Goal: Task Accomplishment & Management: Manage account settings

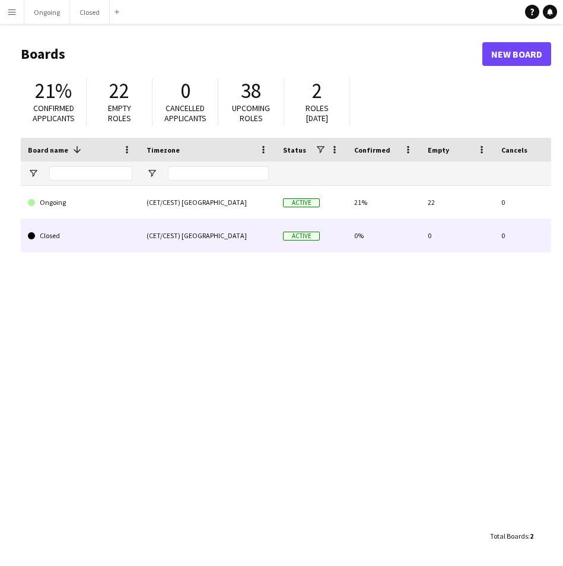
click at [100, 194] on link "Ongoing" at bounding box center [80, 202] width 104 height 33
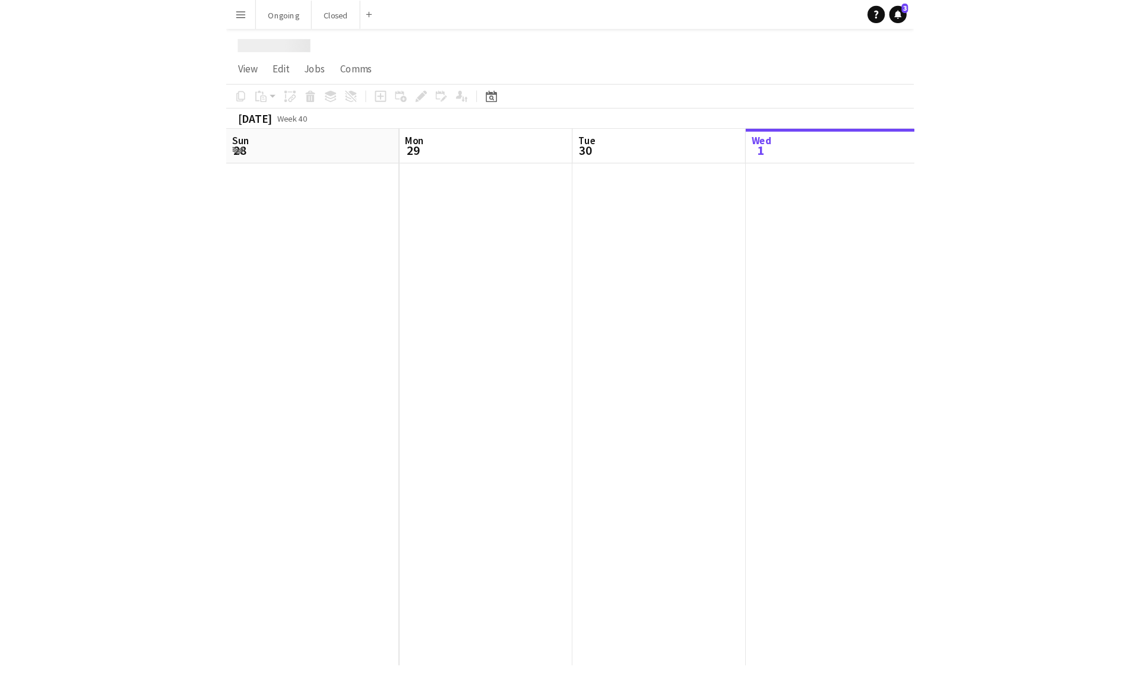
scroll to position [0, 284]
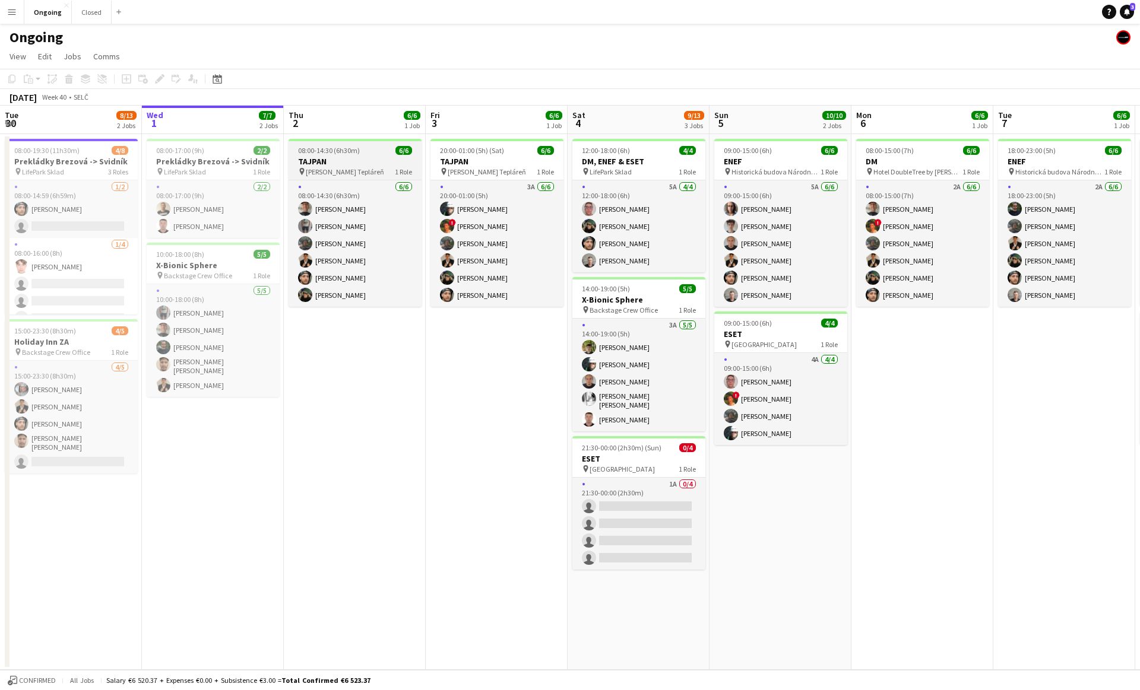
click at [369, 164] on h3 "TAJPAN" at bounding box center [355, 161] width 133 height 11
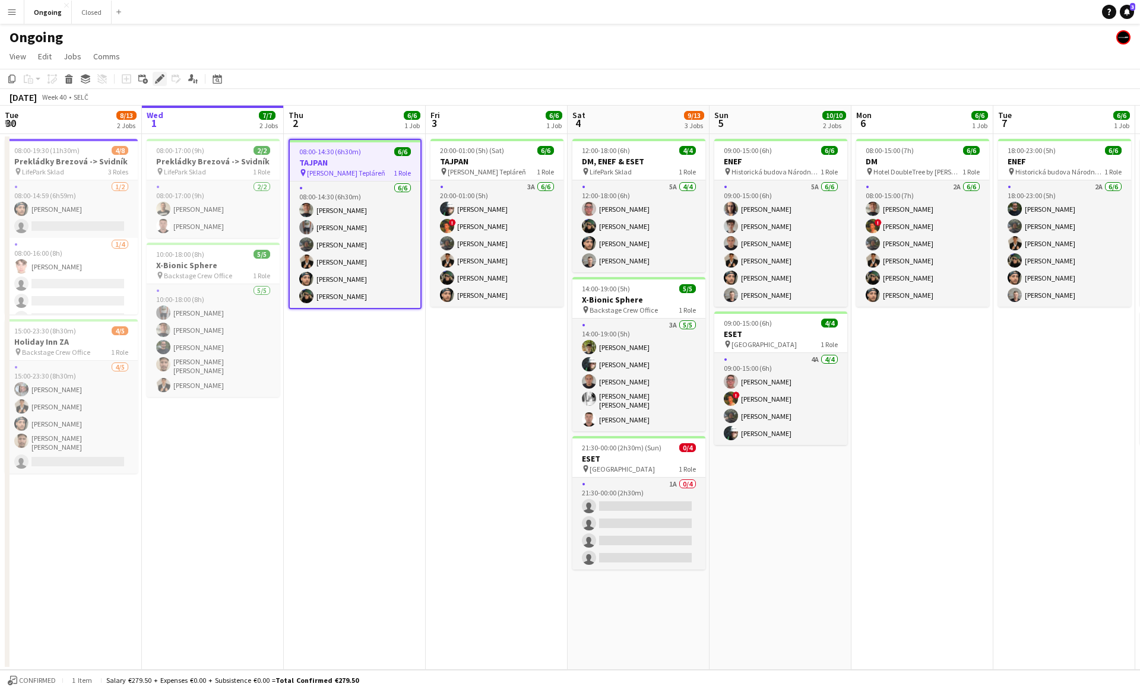
click at [160, 75] on icon "Edit" at bounding box center [159, 78] width 9 height 9
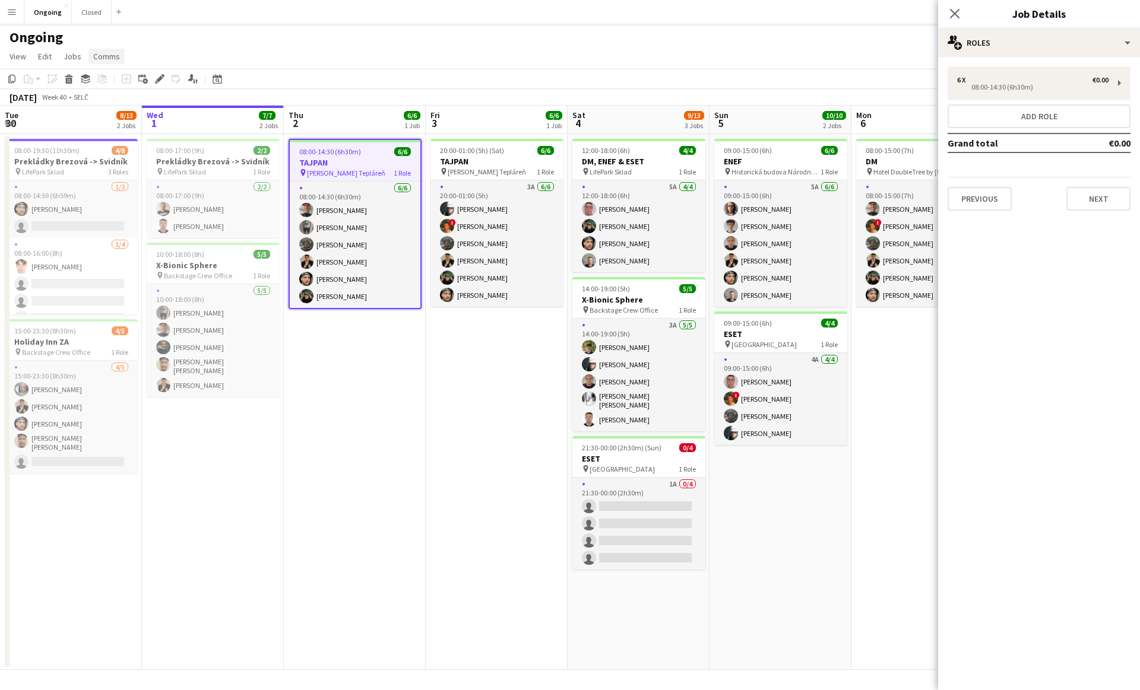
click at [106, 54] on span "Comms" at bounding box center [106, 56] width 27 height 11
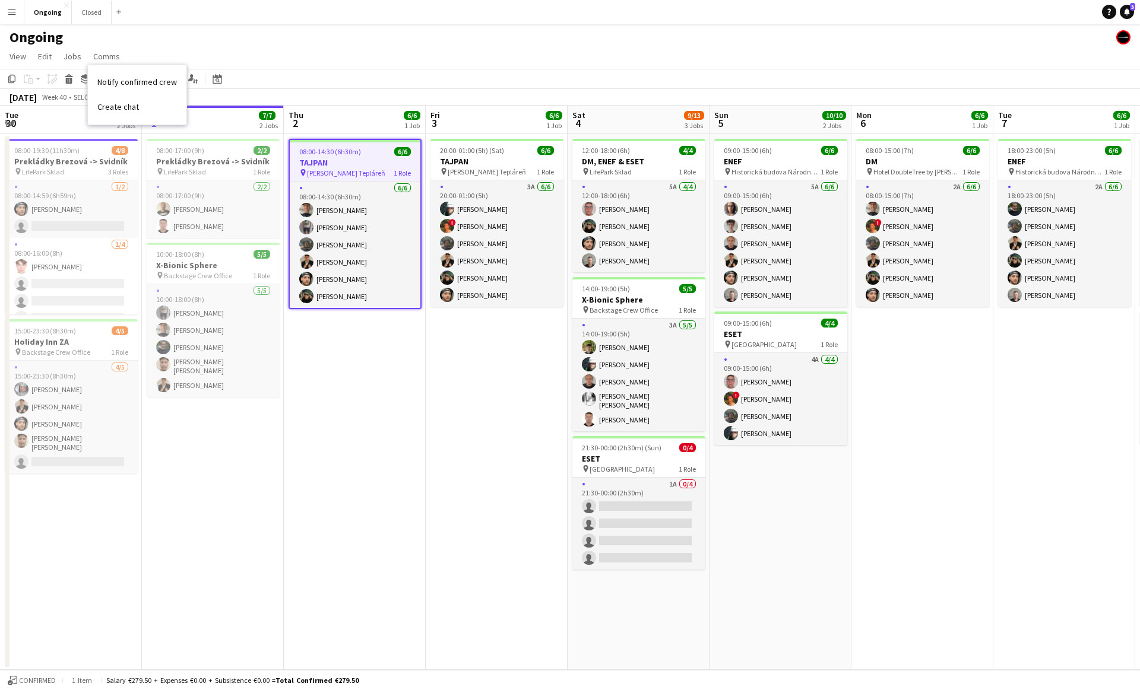
click at [122, 111] on span "Create chat" at bounding box center [118, 107] width 42 height 11
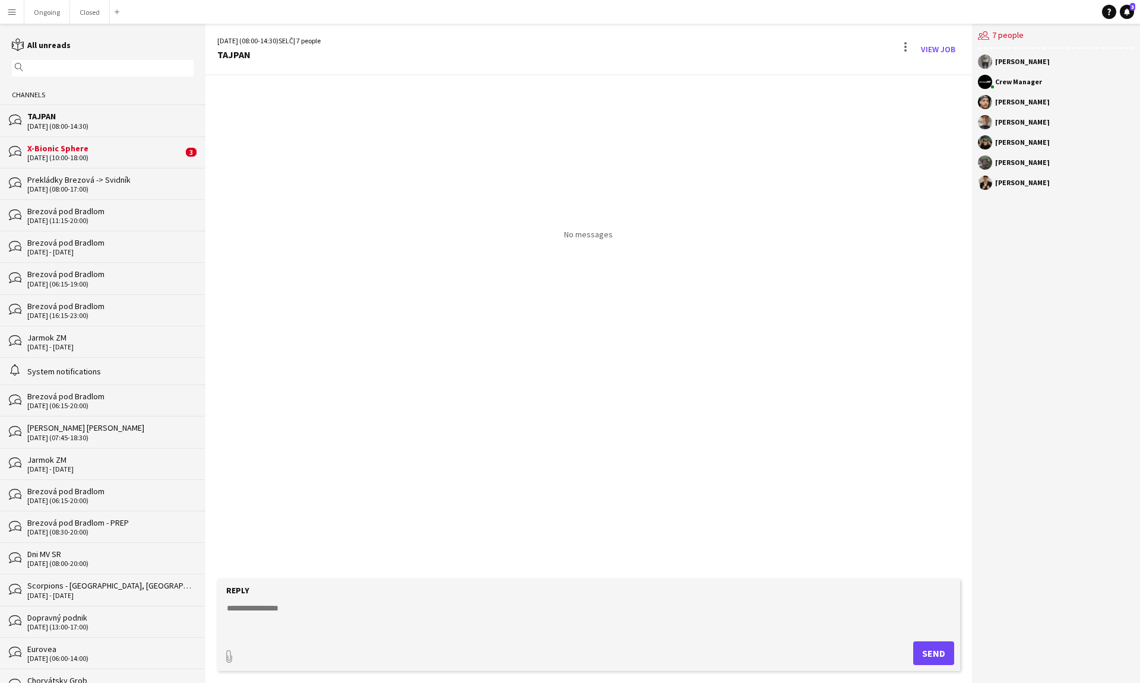
click at [113, 143] on div "X-Bionic Sphere" at bounding box center [105, 148] width 156 height 11
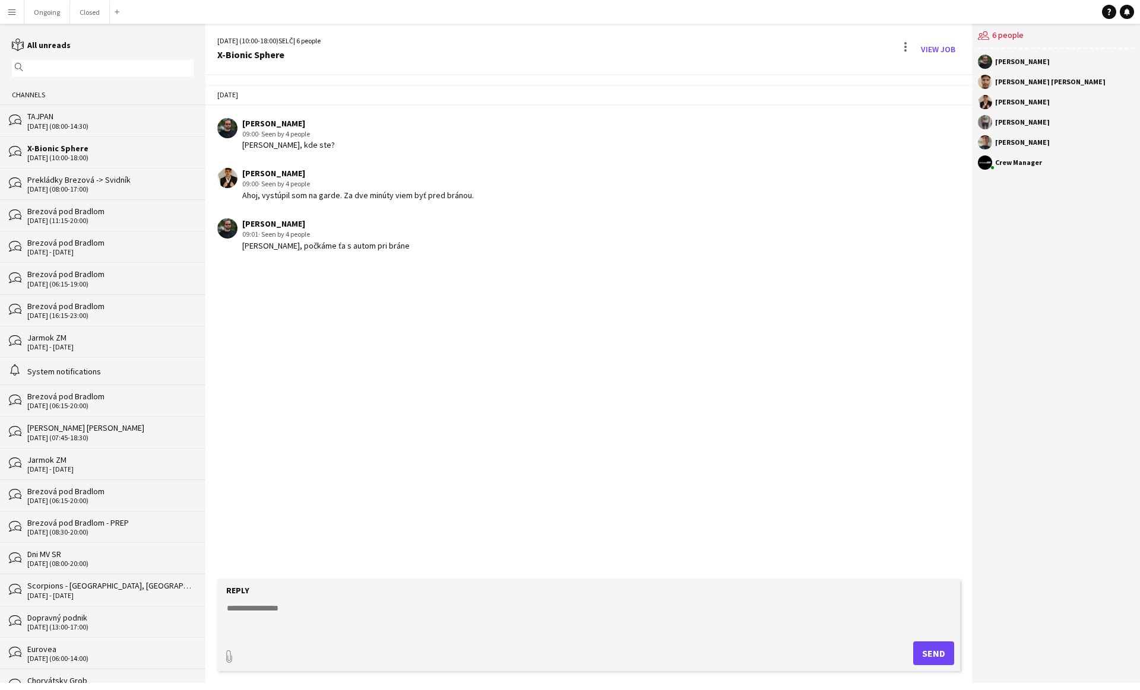
click at [64, 121] on div "TAJPAN" at bounding box center [110, 116] width 166 height 11
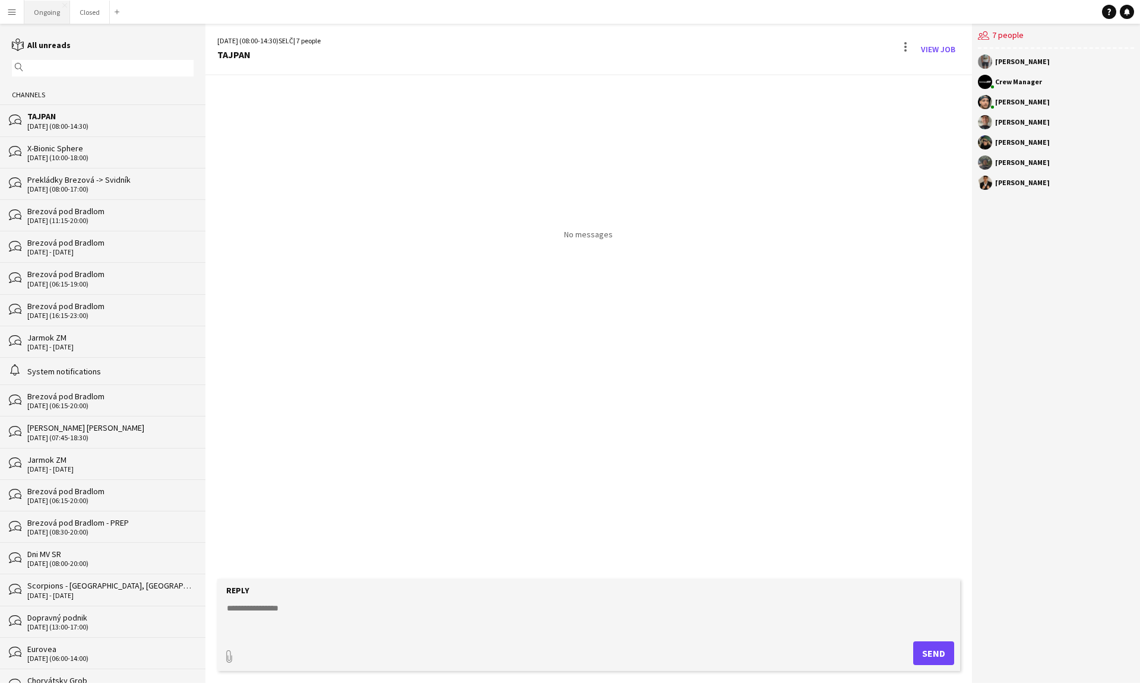
click at [45, 14] on button "Ongoing Close" at bounding box center [47, 12] width 46 height 23
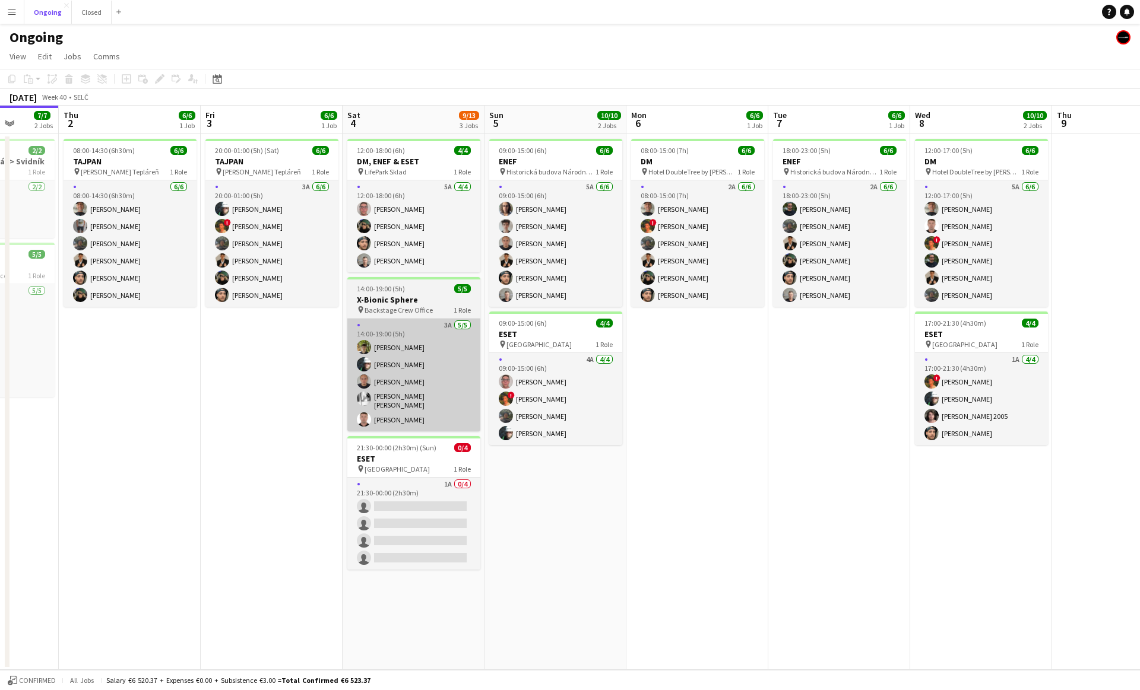
scroll to position [0, 510]
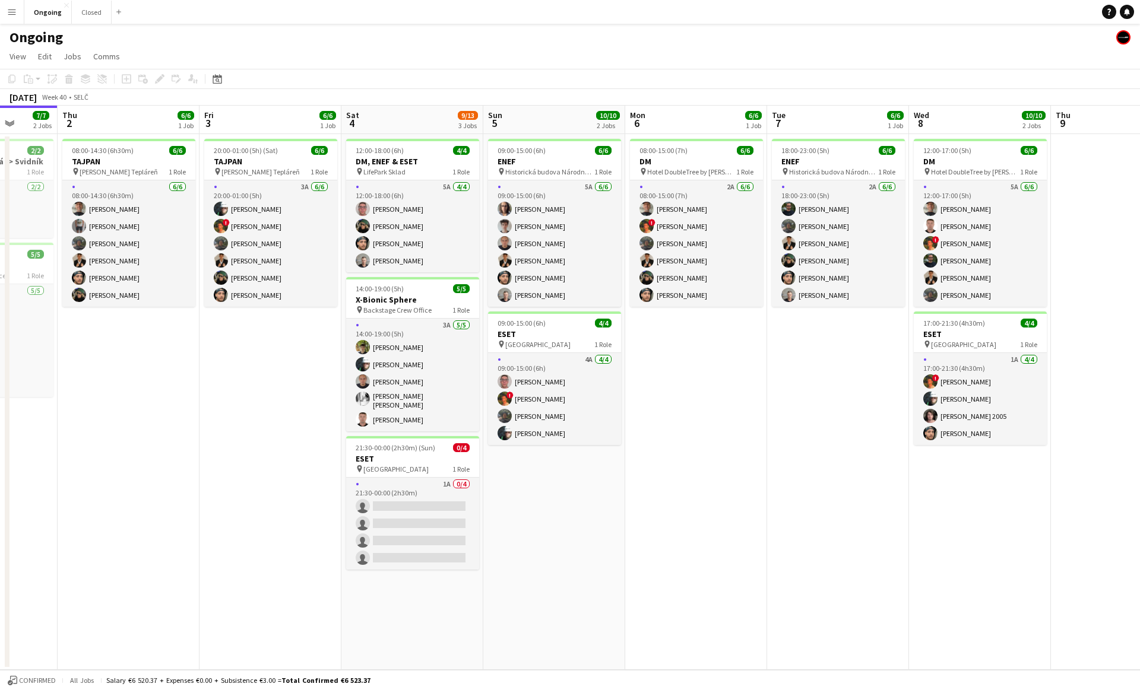
click at [11, 11] on app-icon "Menu" at bounding box center [11, 11] width 9 height 9
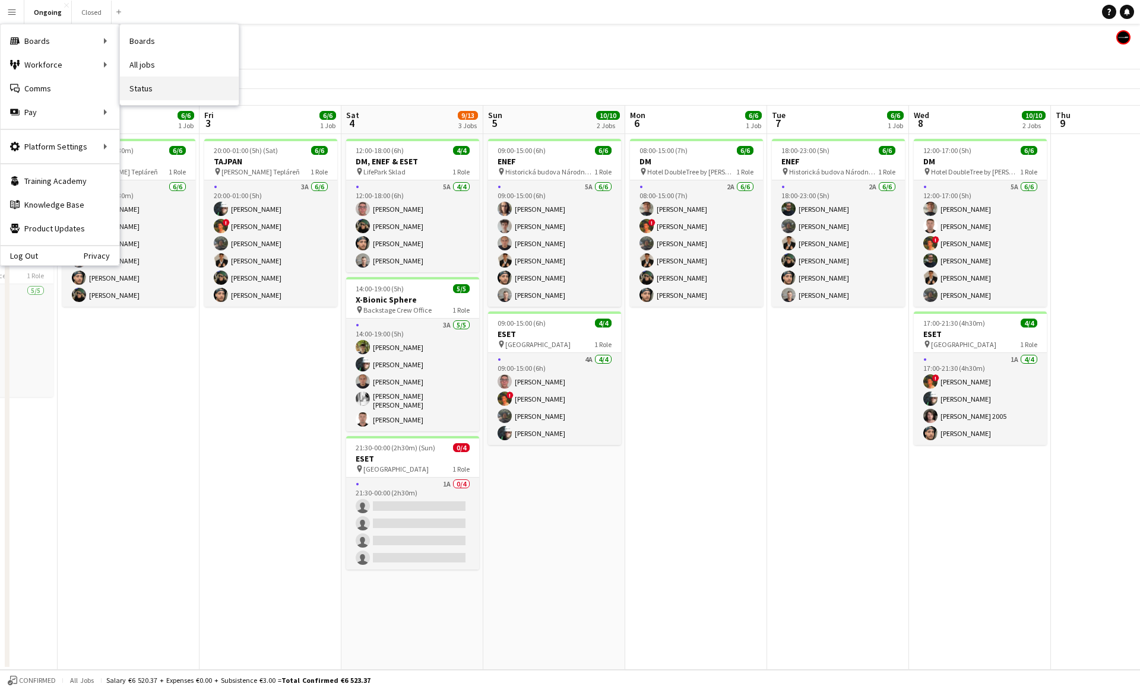
click at [140, 79] on link "Status" at bounding box center [179, 89] width 119 height 24
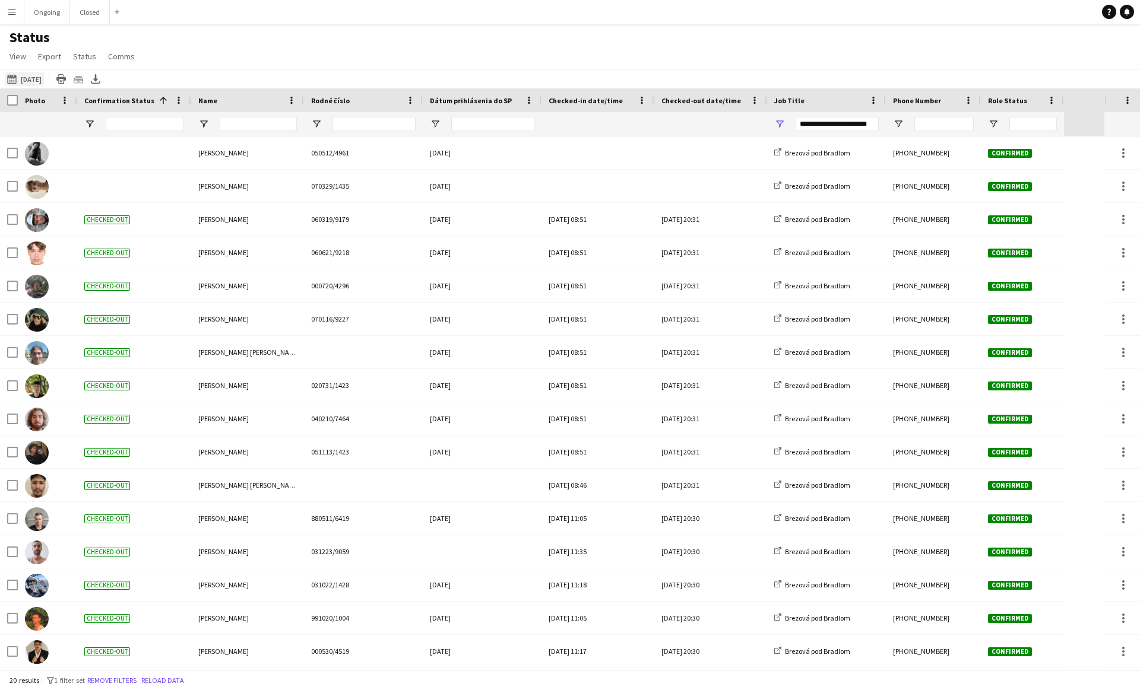
click at [38, 80] on button "[DATE] to [DATE] [DATE]" at bounding box center [24, 79] width 39 height 14
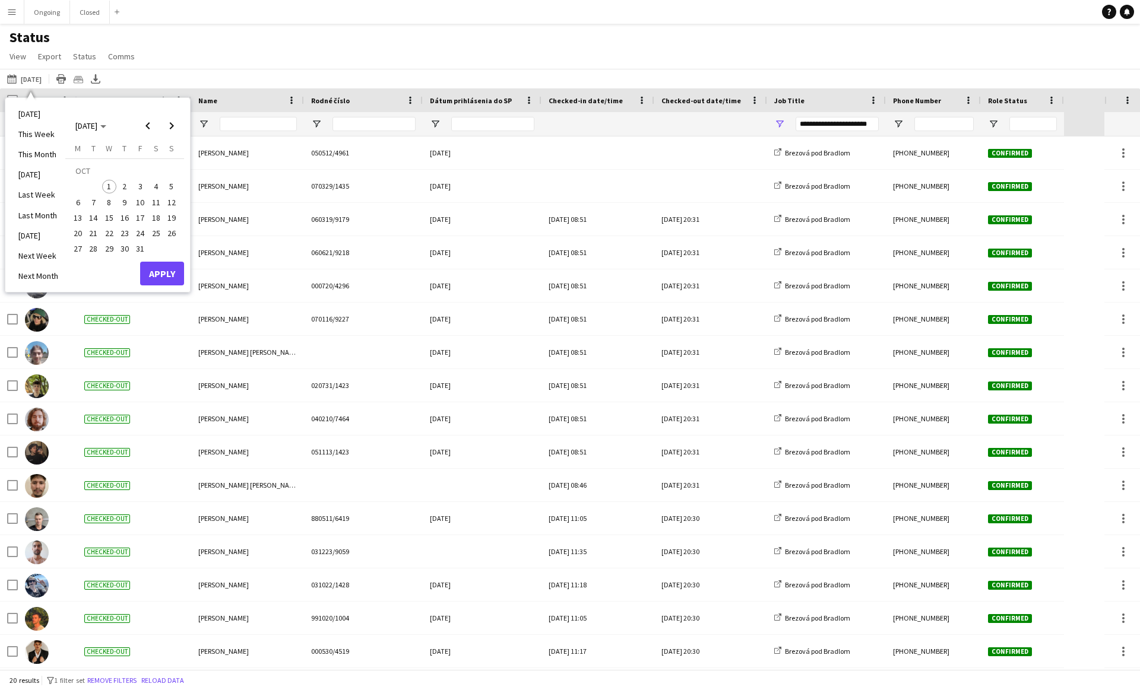
click at [107, 185] on span "1" at bounding box center [109, 187] width 14 height 14
click at [166, 202] on span "12" at bounding box center [171, 202] width 14 height 14
click at [165, 264] on button "Apply" at bounding box center [162, 274] width 44 height 24
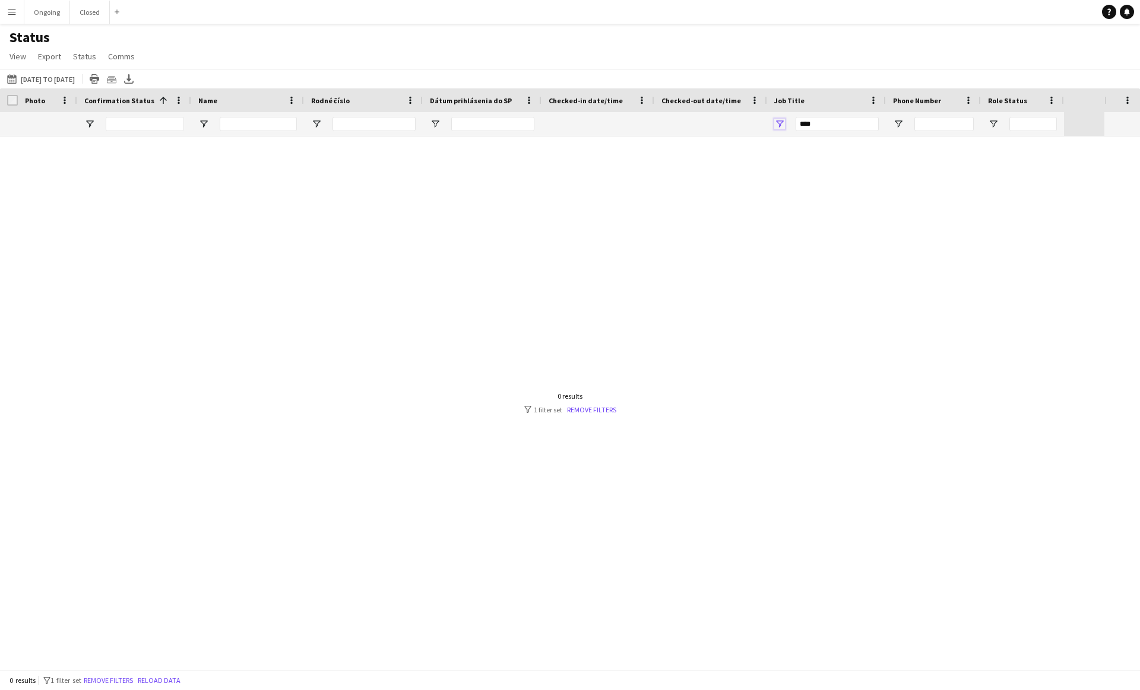
click at [563, 125] on span "Open Filter Menu" at bounding box center [779, 124] width 11 height 11
type input "********"
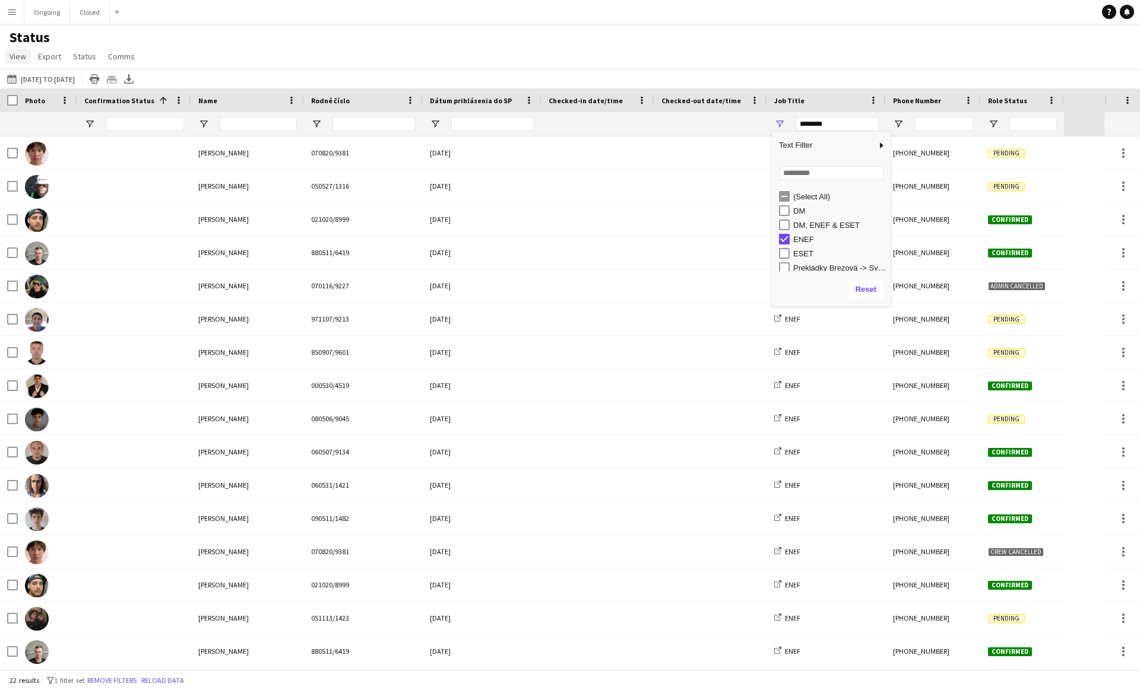
click at [25, 59] on span "View" at bounding box center [17, 56] width 17 height 11
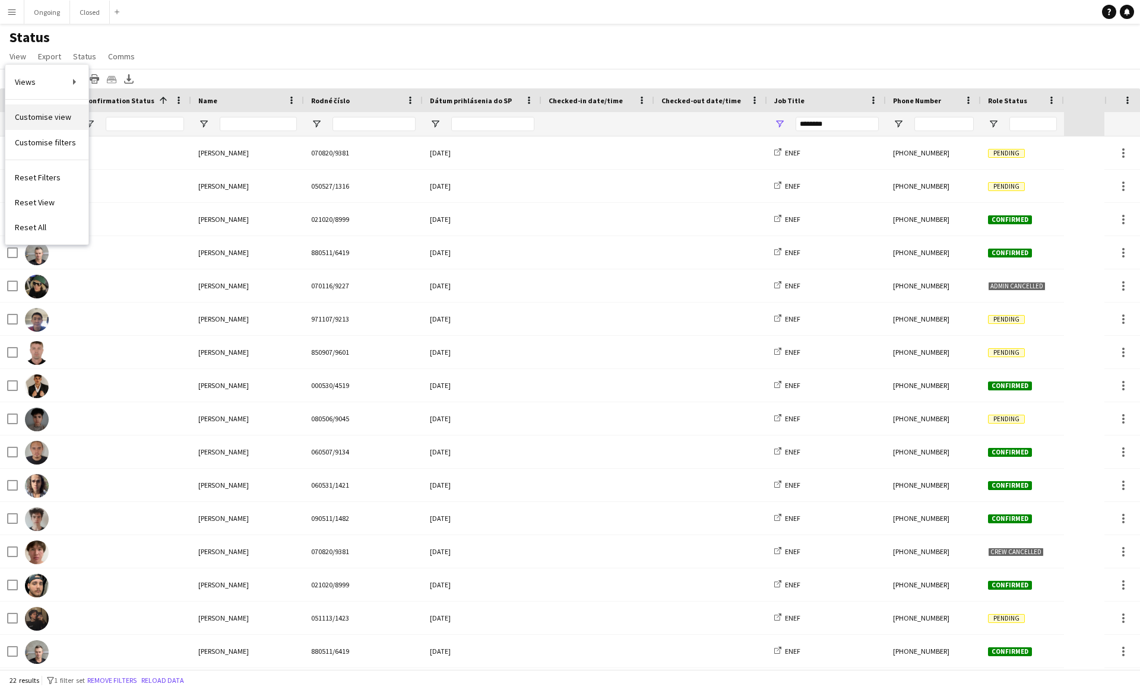
click at [34, 114] on span "Customise view" at bounding box center [43, 117] width 56 height 11
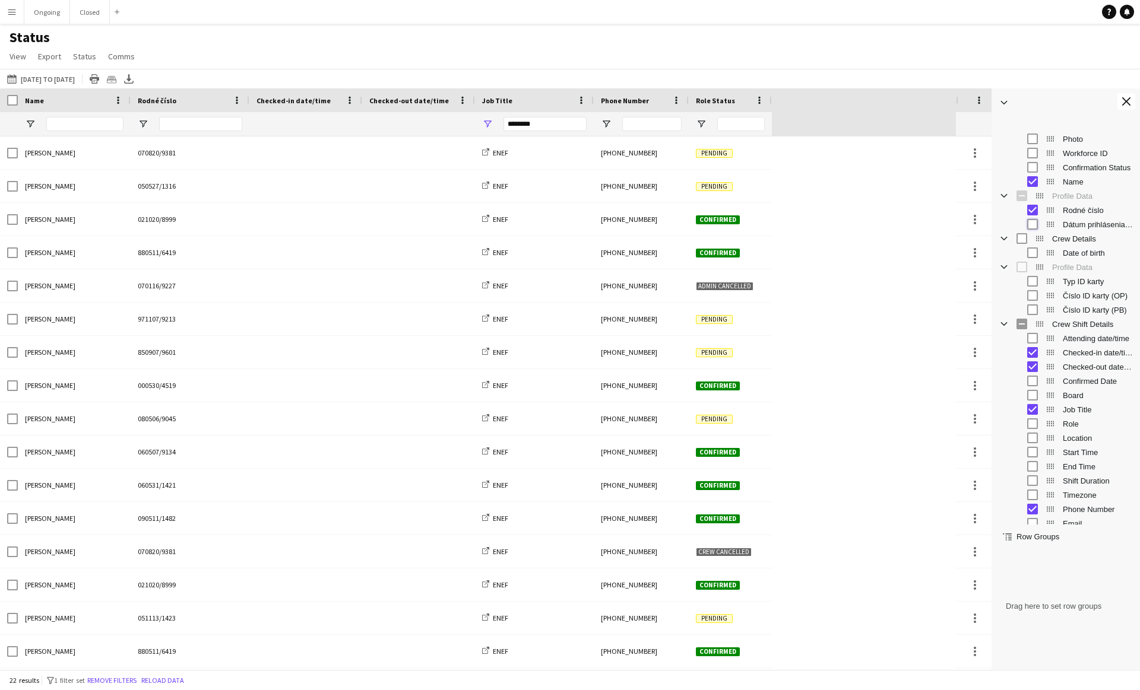
scroll to position [41, 0]
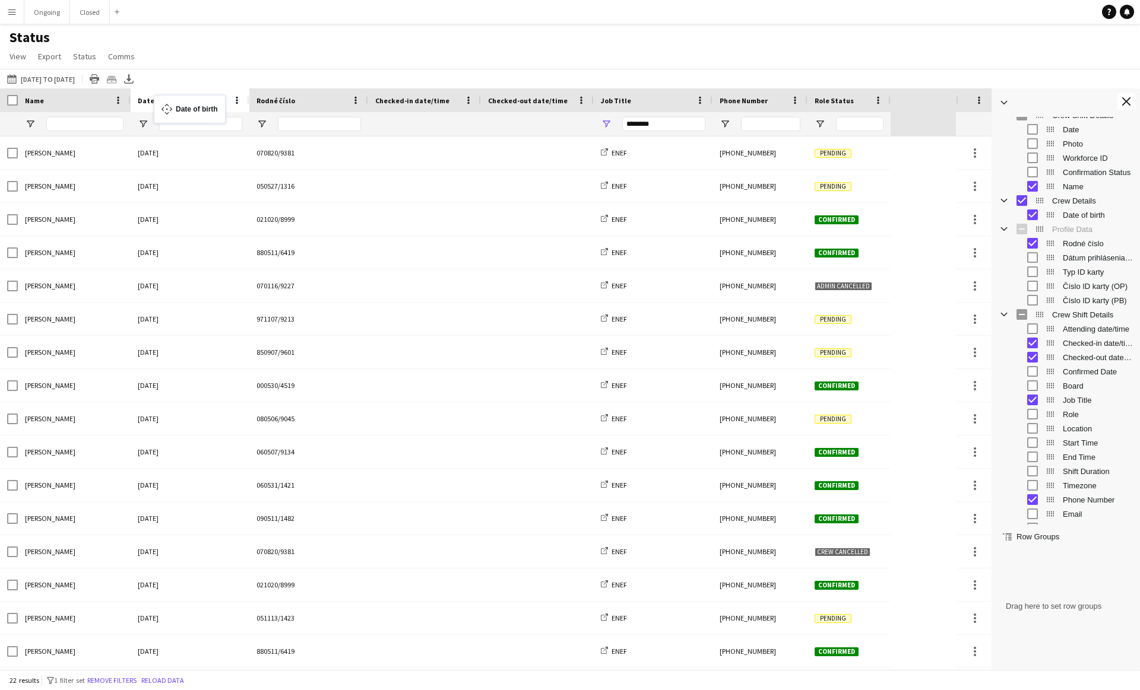
drag, startPoint x: 305, startPoint y: 99, endPoint x: 160, endPoint y: 102, distance: 144.9
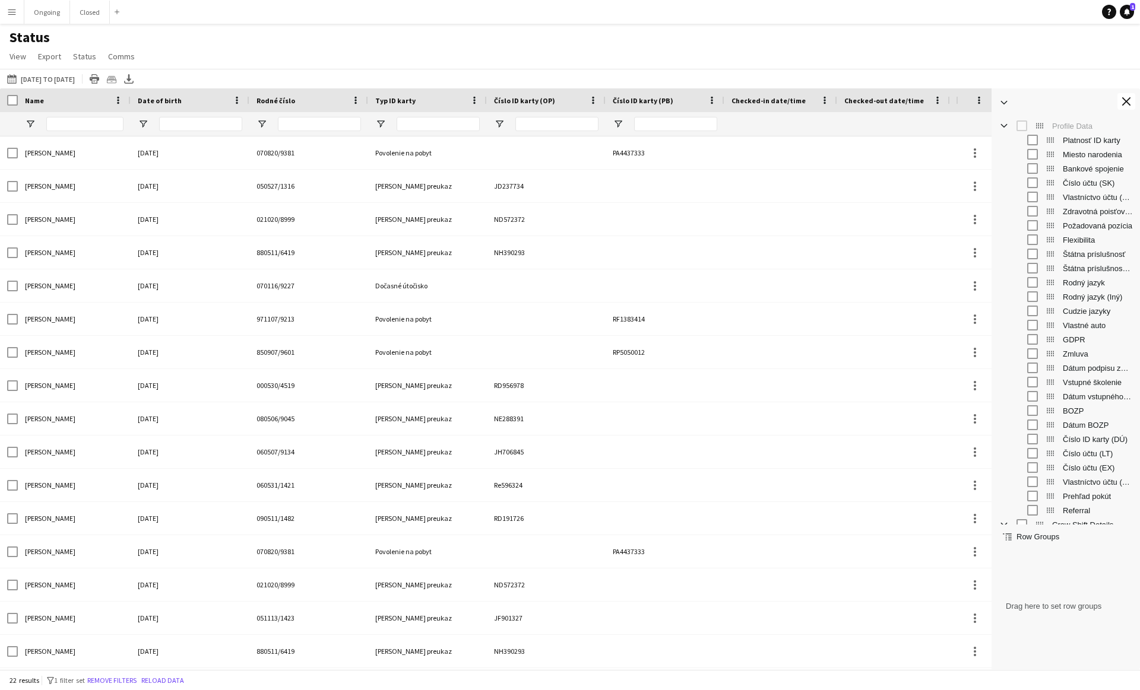
scroll to position [682, 0]
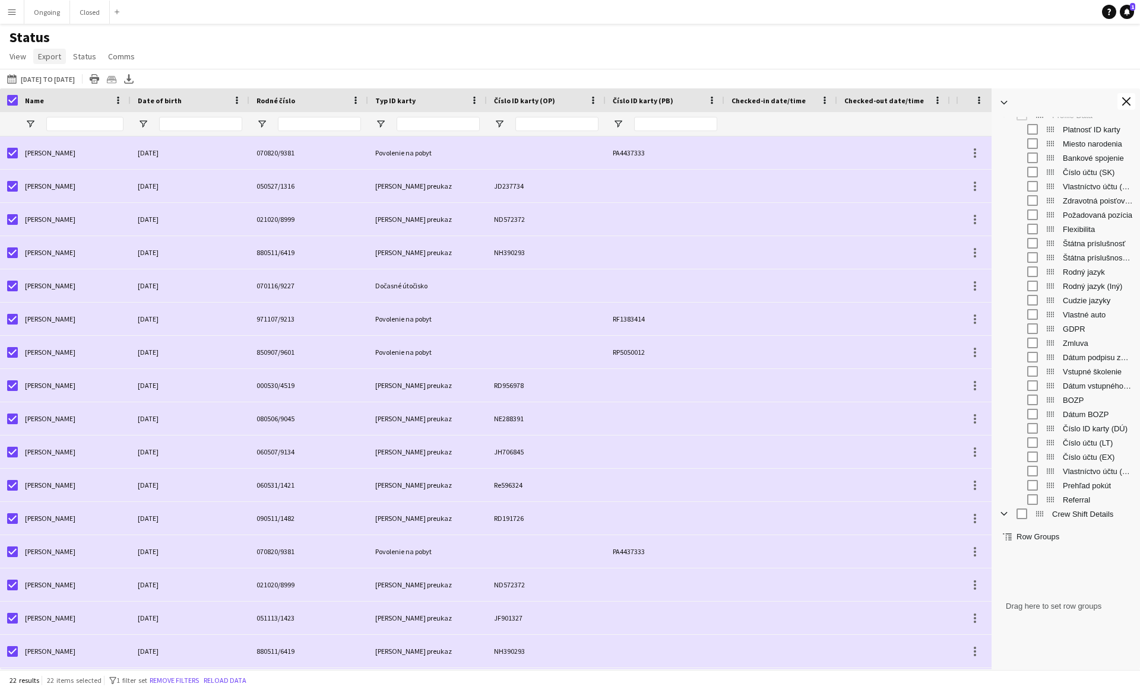
click at [49, 59] on span "Export" at bounding box center [49, 56] width 23 height 11
click at [77, 85] on span "Export as XLSX" at bounding box center [69, 82] width 52 height 11
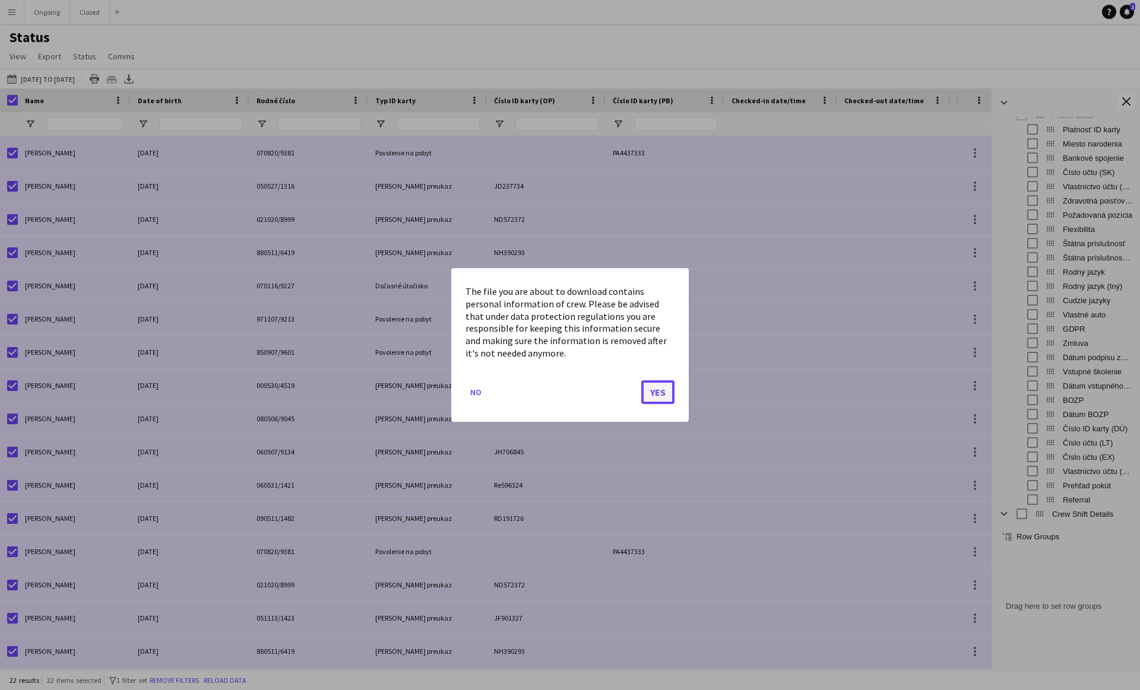
click at [563, 401] on button "Yes" at bounding box center [657, 393] width 33 height 24
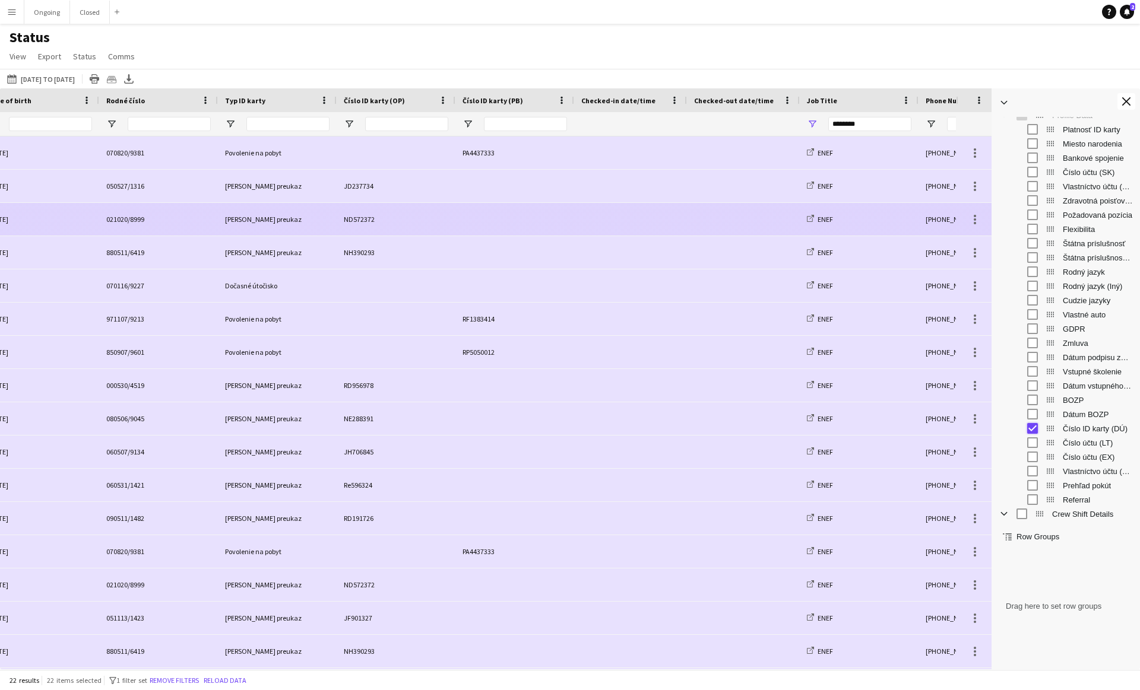
scroll to position [0, 0]
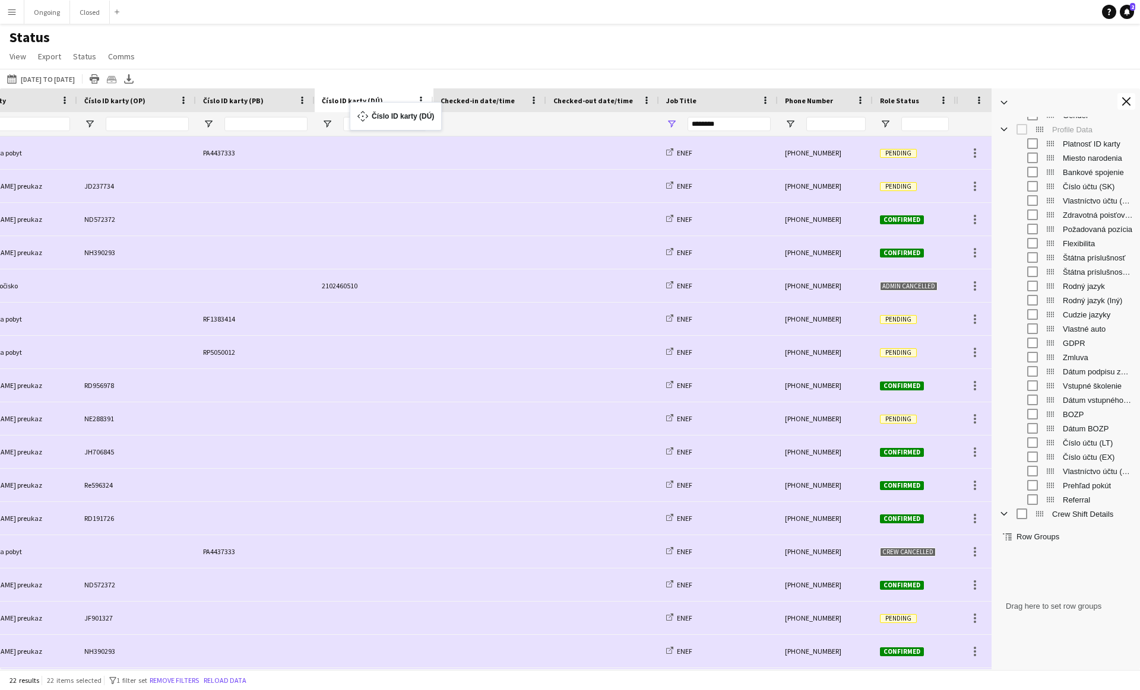
drag, startPoint x: 876, startPoint y: 104, endPoint x: 348, endPoint y: 112, distance: 527.8
click at [385, 74] on div "[DATE] to [DATE] [DATE] to [DATE] [DATE] This Week This Month [DATE] Last Week …" at bounding box center [570, 79] width 1140 height 20
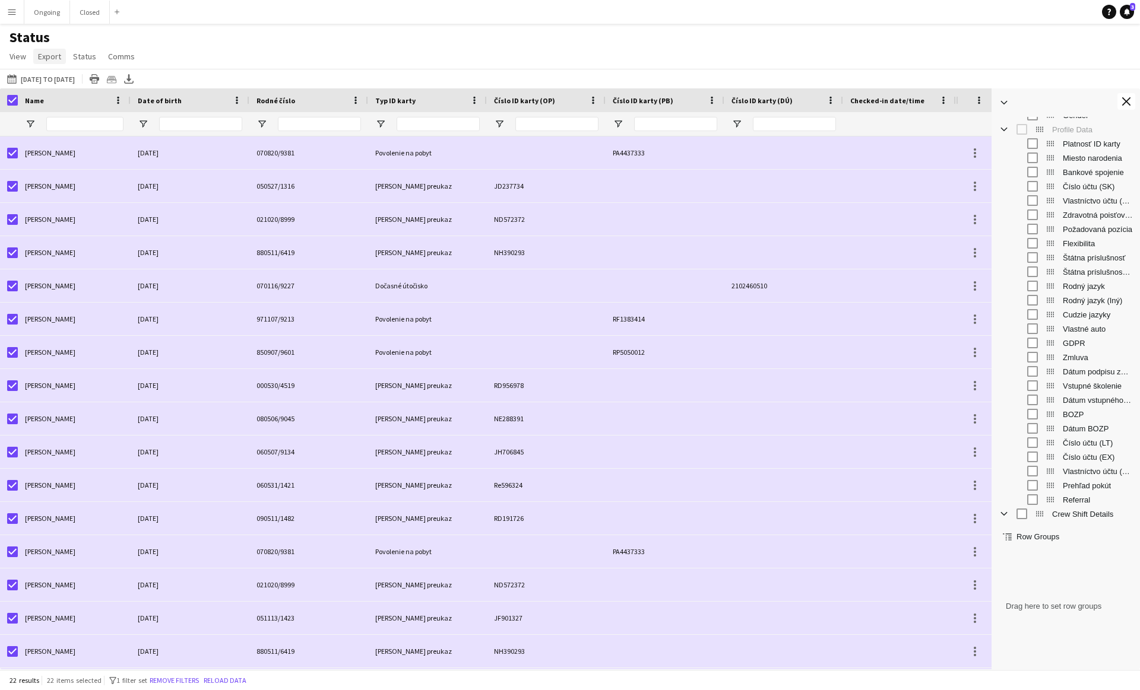
click at [51, 58] on span "Export" at bounding box center [49, 56] width 23 height 11
click at [64, 87] on span "Export as XLSX" at bounding box center [69, 82] width 52 height 11
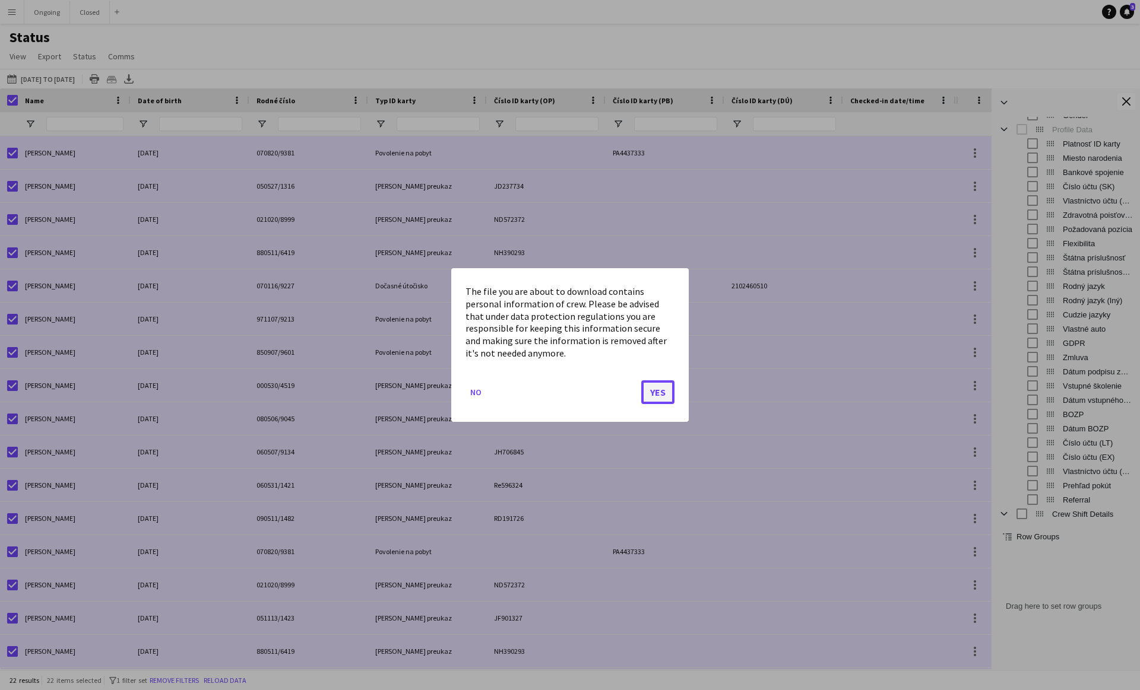
click at [563, 398] on button "Yes" at bounding box center [657, 393] width 33 height 24
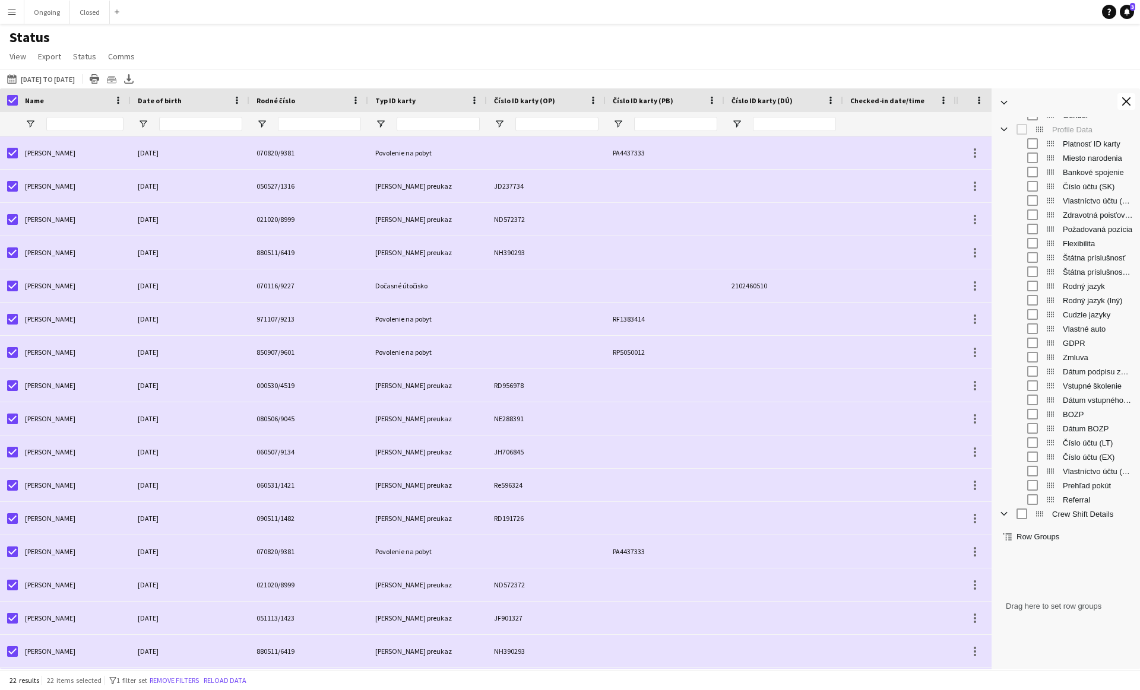
click at [354, 47] on div "Status View Views Default view New view Update view Delete view Edit name Custo…" at bounding box center [570, 48] width 1140 height 40
click at [11, 14] on app-icon "Menu" at bounding box center [11, 11] width 9 height 9
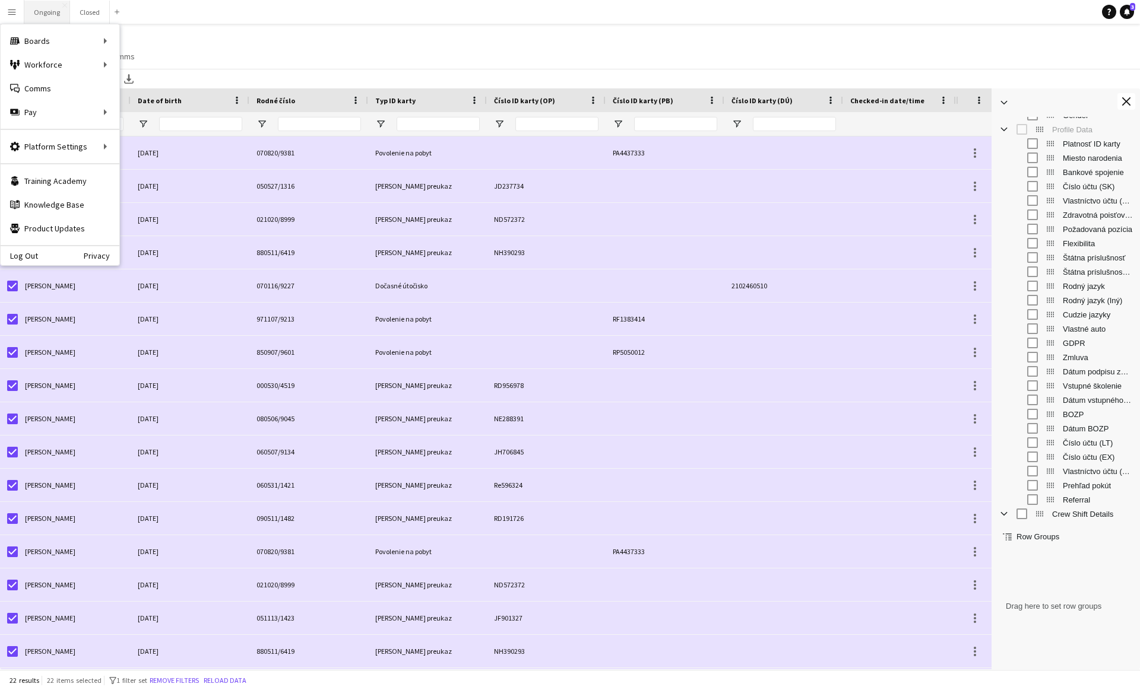
click at [41, 6] on button "Ongoing Close" at bounding box center [47, 12] width 46 height 23
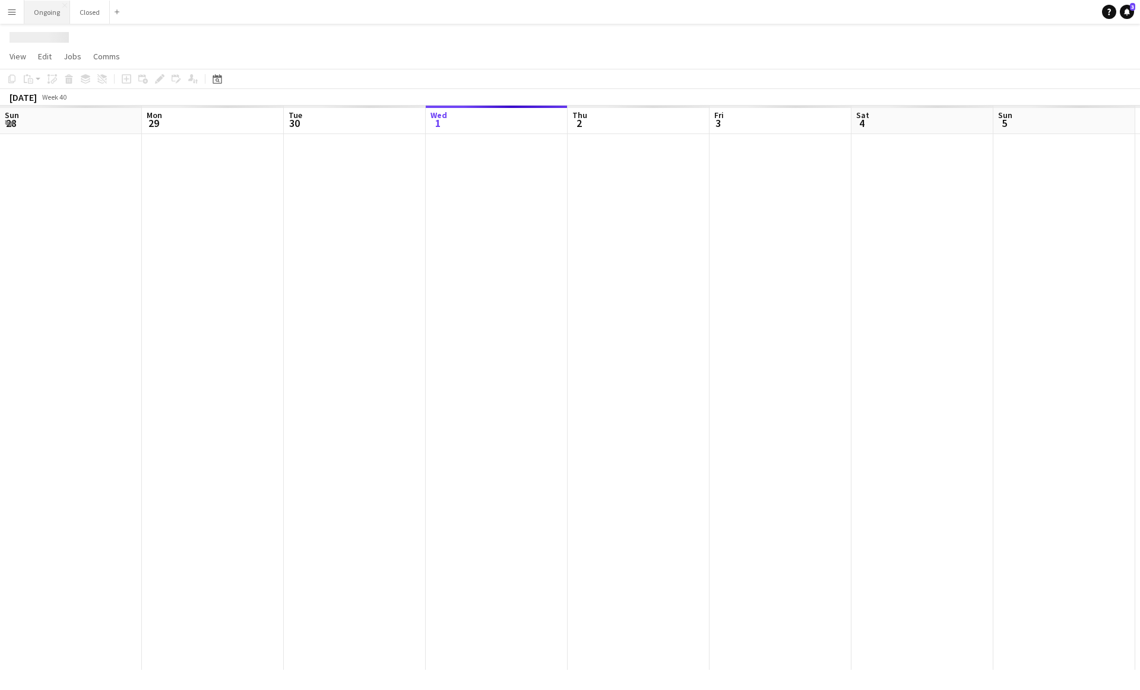
scroll to position [0, 284]
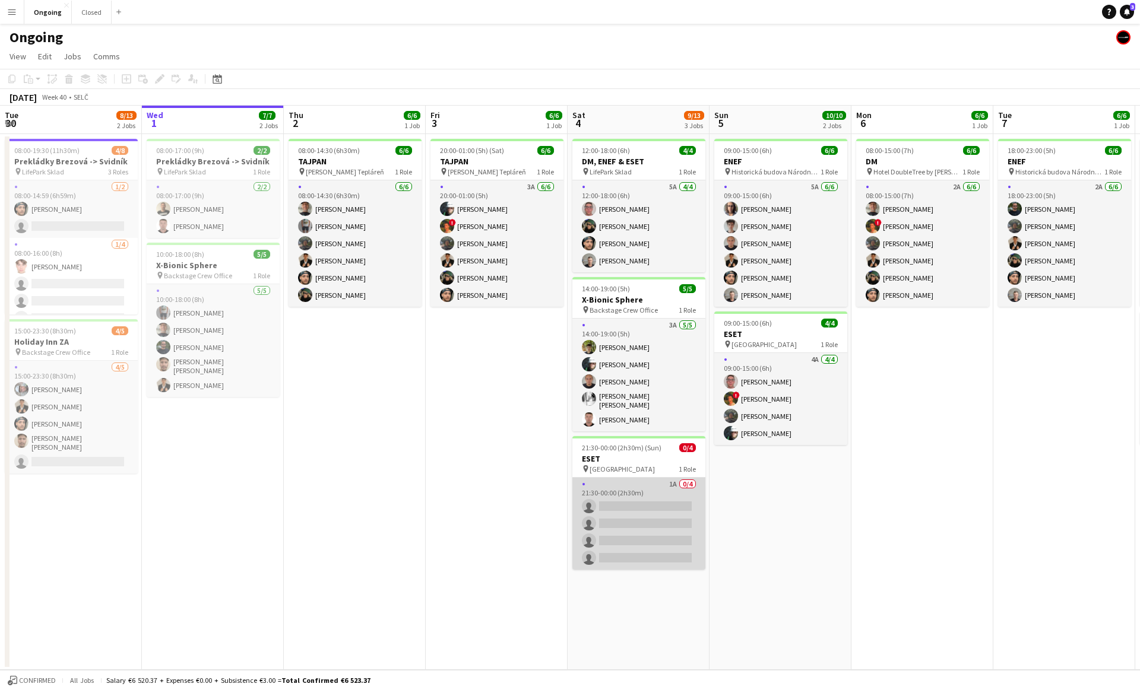
click at [563, 515] on app-card-role "1A 0/4 21:30-00:00 (2h30m) single-neutral-actions single-neutral-actions single…" at bounding box center [638, 524] width 133 height 92
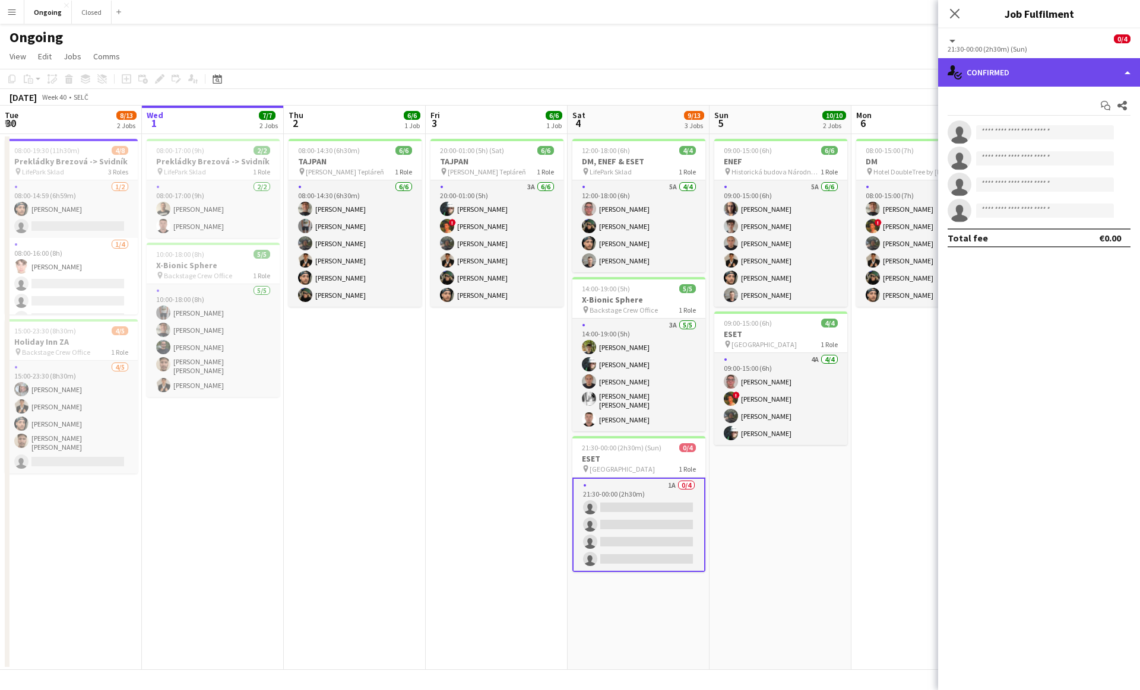
click at [563, 74] on div "single-neutral-actions-check-2 Confirmed" at bounding box center [1039, 72] width 202 height 28
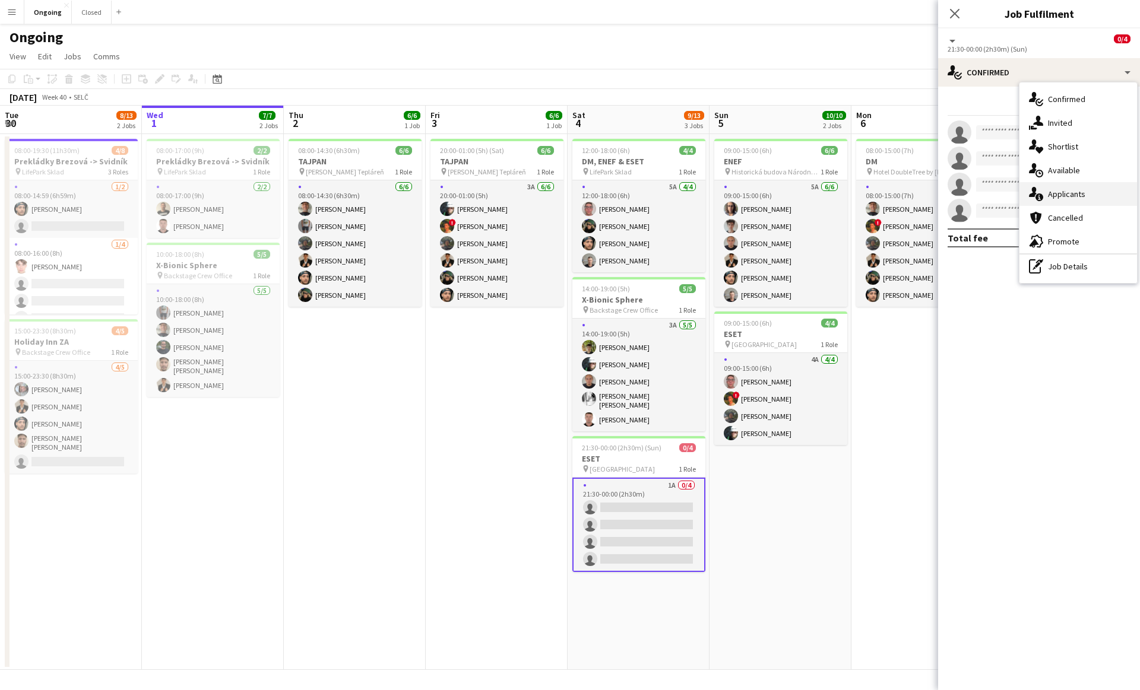
click at [563, 191] on span "Applicants" at bounding box center [1066, 194] width 37 height 11
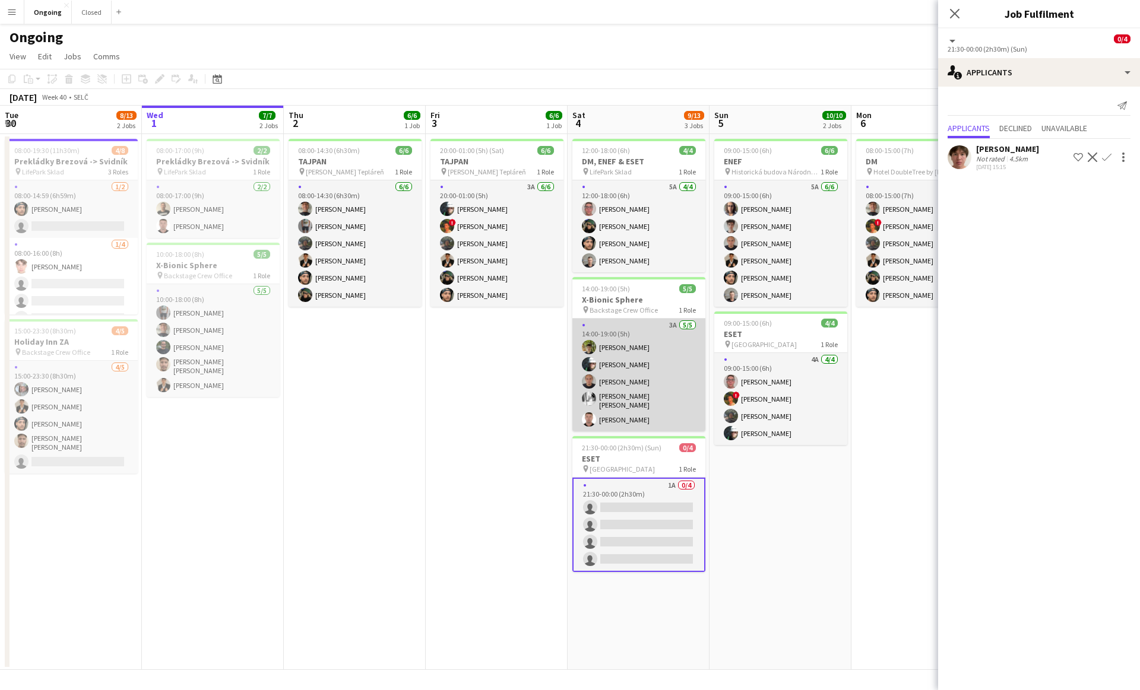
click at [563, 363] on app-card-role "3A [DATE] 14:00-19:00 (5h) [PERSON_NAME] [PERSON_NAME] [PERSON_NAME] [PERSON_NA…" at bounding box center [638, 375] width 133 height 113
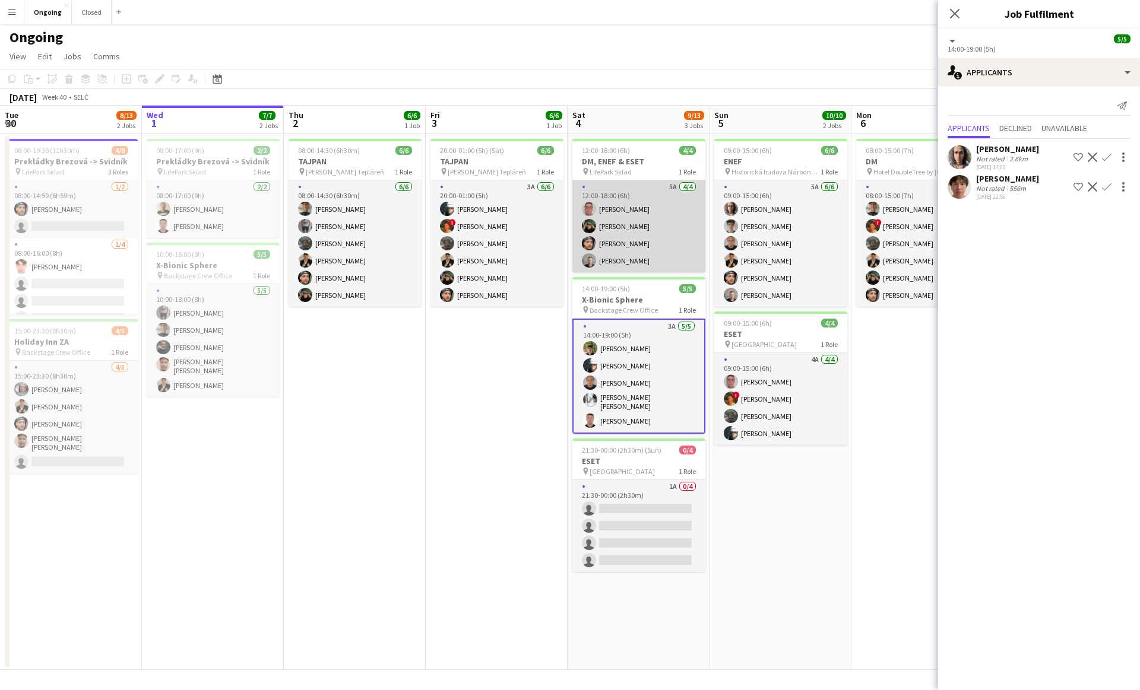
click at [563, 237] on app-card-role "5A [DATE] 12:00-18:00 (6h) [PERSON_NAME] [PERSON_NAME] [PERSON_NAME] [PERSON_NA…" at bounding box center [638, 226] width 133 height 92
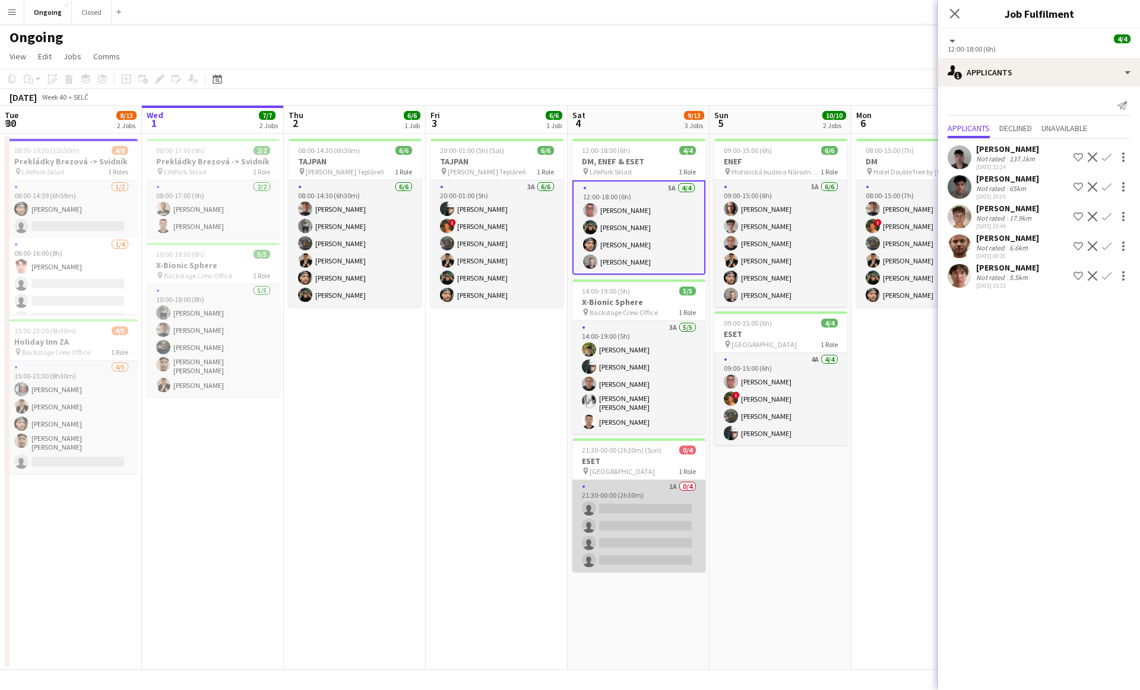
click at [563, 541] on app-card-role "1A 0/4 21:30-00:00 (2h30m) single-neutral-actions single-neutral-actions single…" at bounding box center [638, 526] width 133 height 92
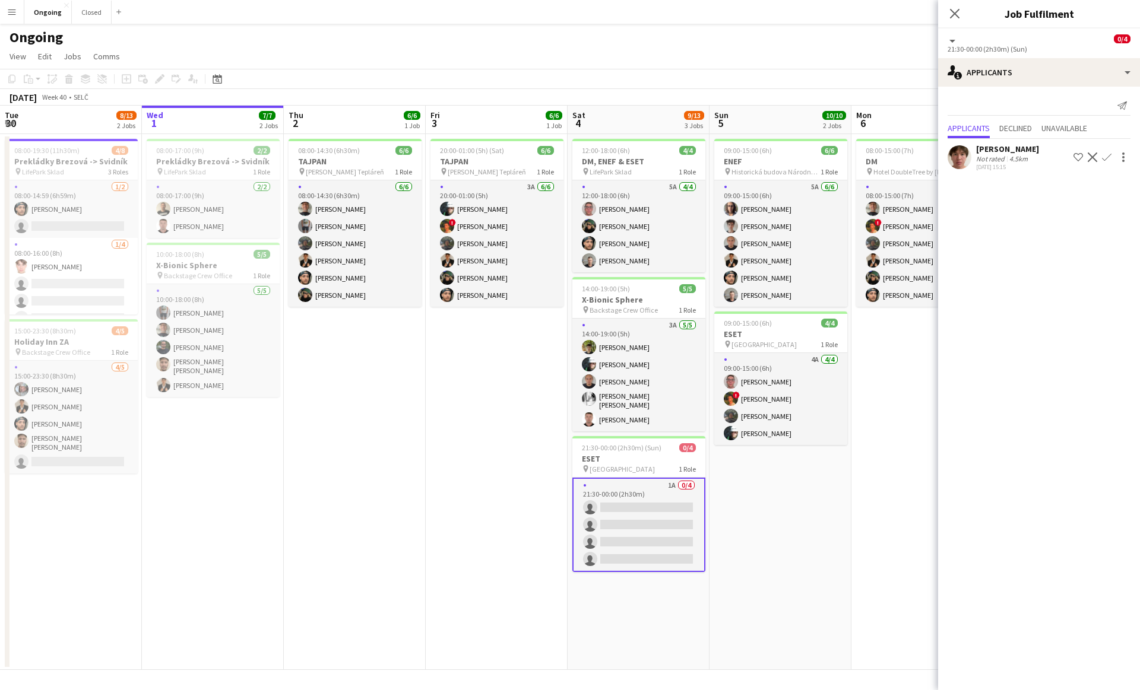
click at [563, 153] on app-icon "Confirm" at bounding box center [1106, 157] width 9 height 9
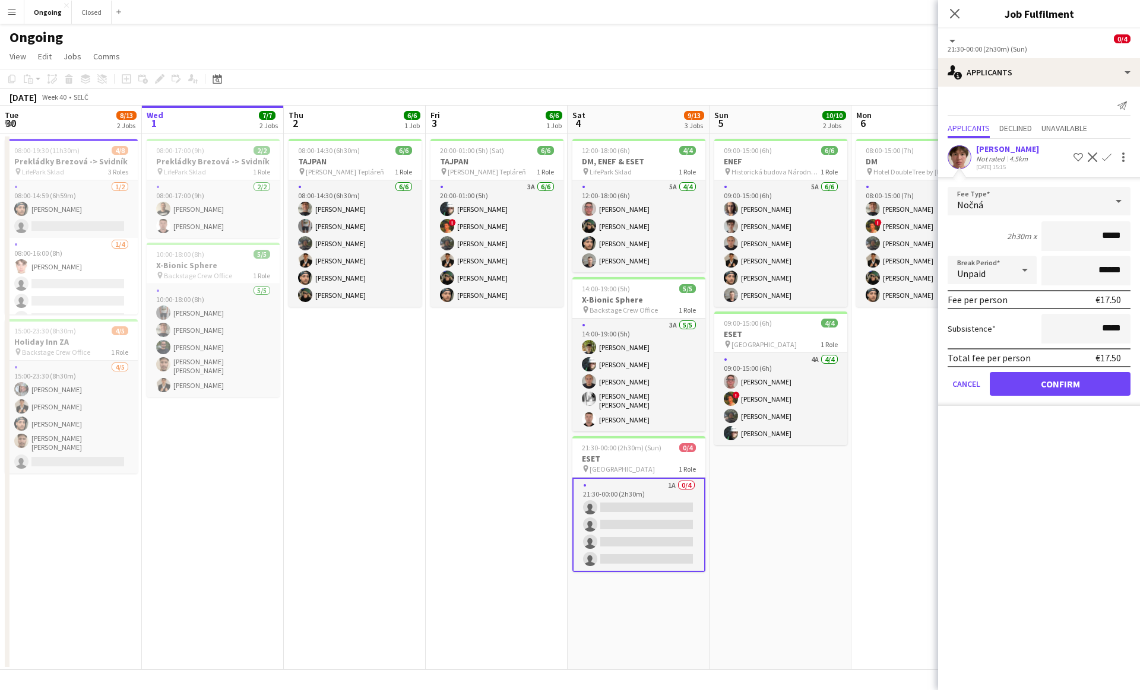
click at [563, 199] on div "Nočná" at bounding box center [1026, 201] width 159 height 28
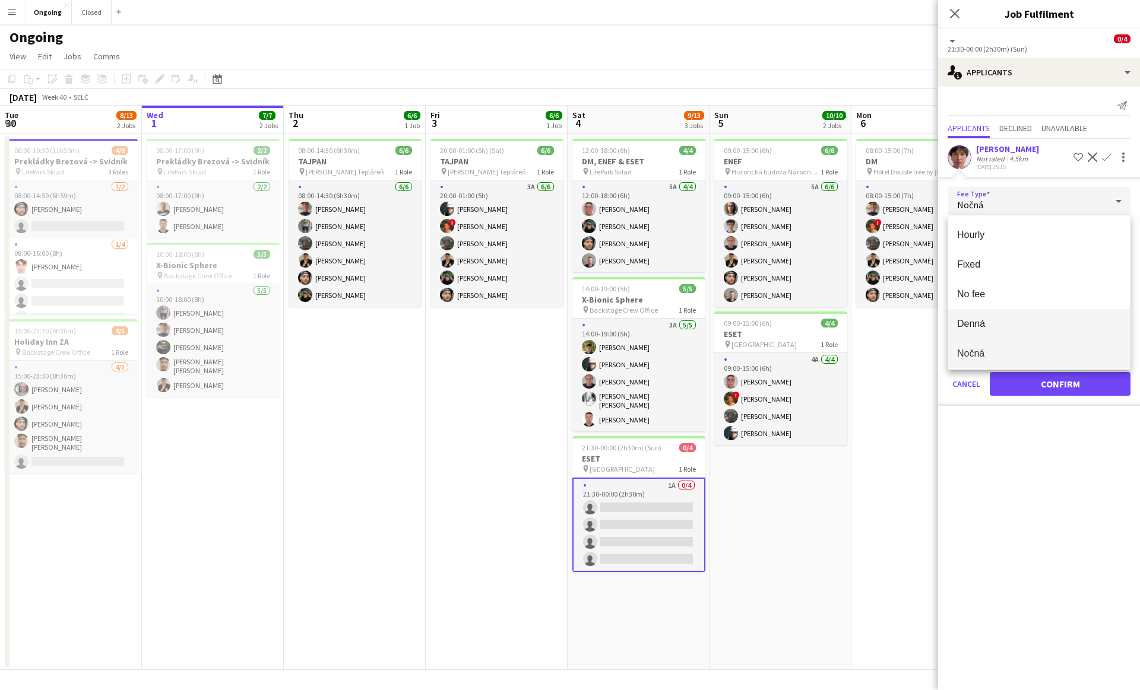
click at [563, 323] on span "Denná" at bounding box center [1039, 323] width 164 height 11
type input "*****"
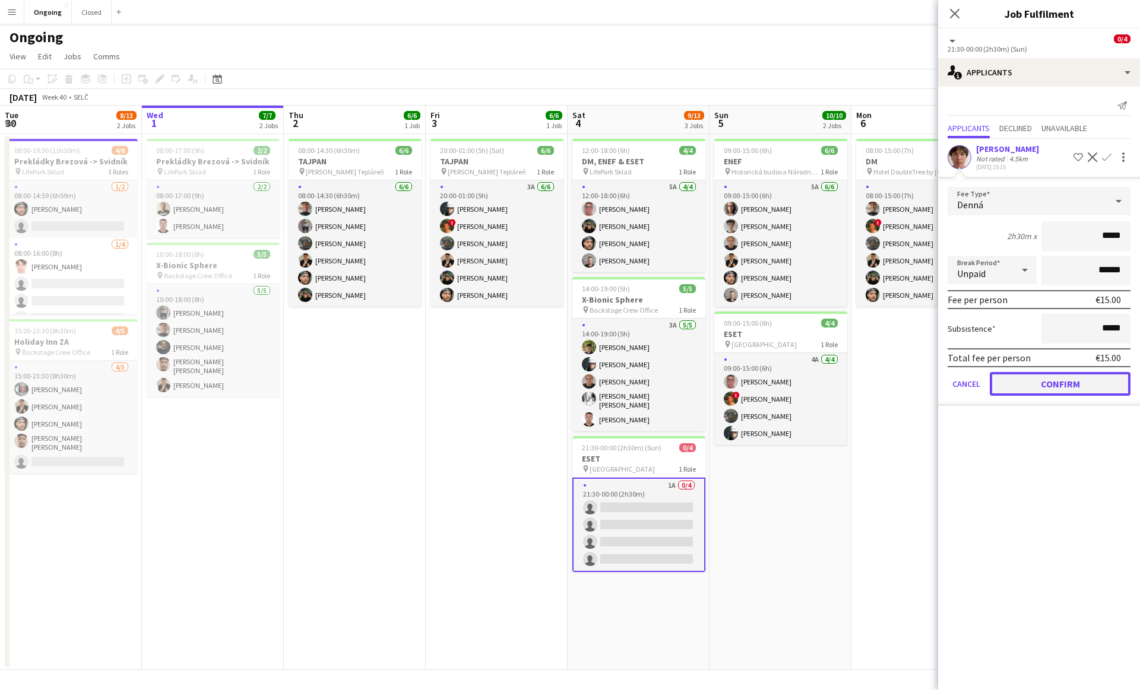
click at [563, 391] on button "Confirm" at bounding box center [1060, 384] width 141 height 24
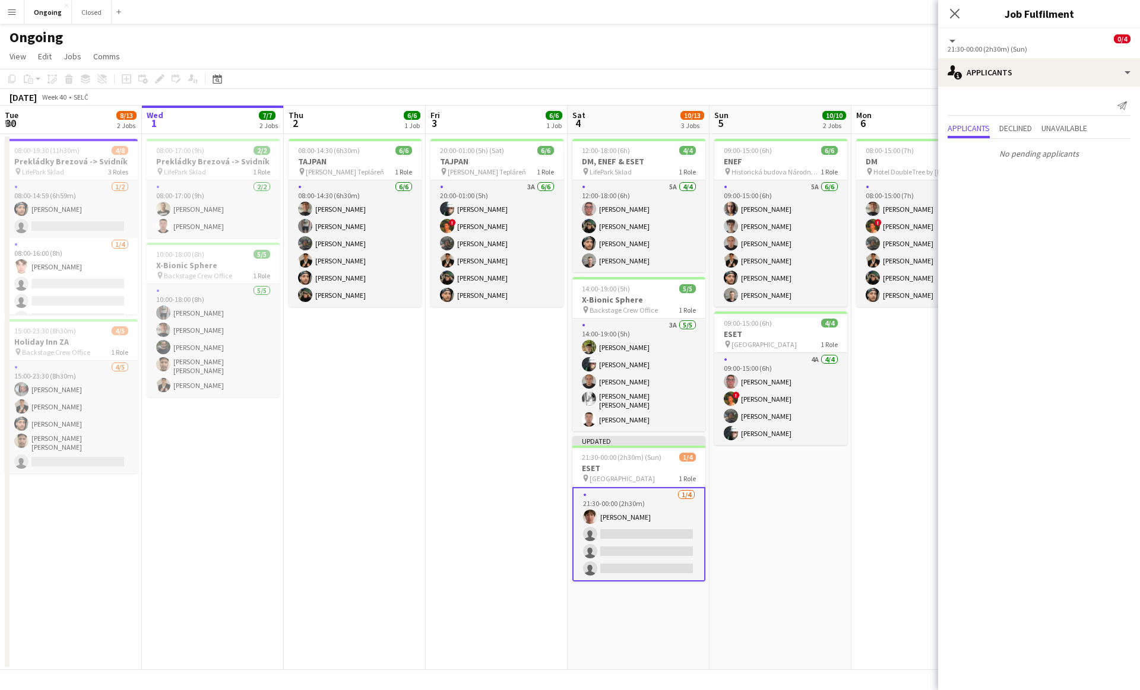
click at [563, 403] on app-date-cell "08:00-15:00 (7h) 6/6 DM pin Hotel DoubleTree by Hilton 1 Role 2A [DATE] 08:00-1…" at bounding box center [922, 402] width 142 height 536
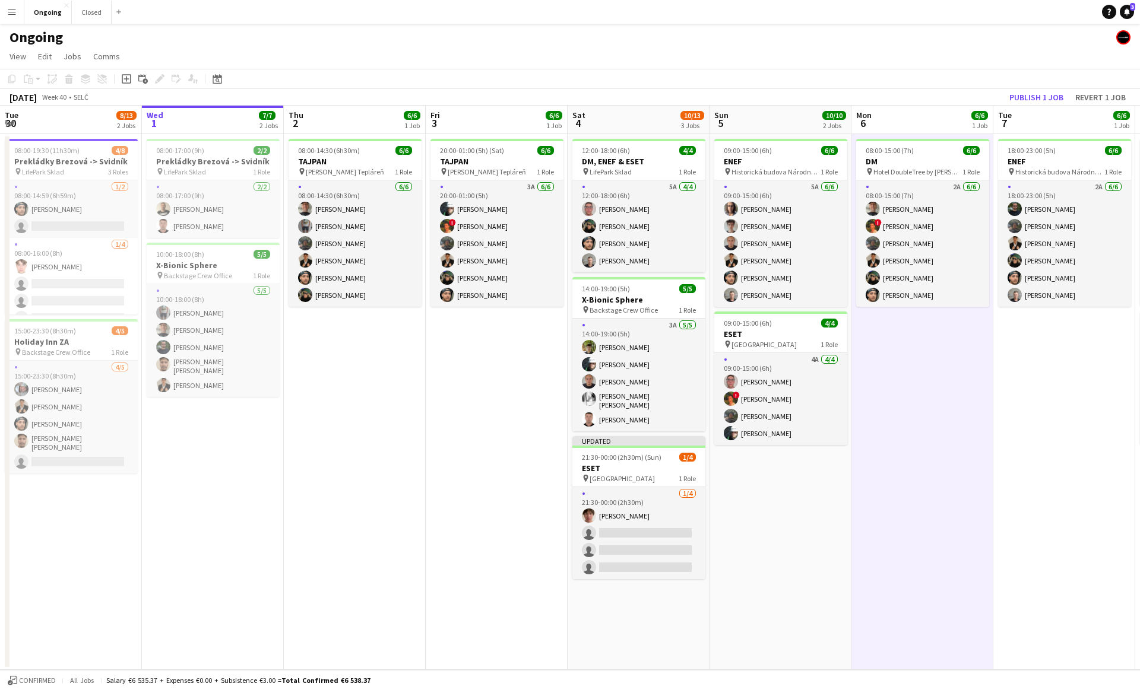
click at [563, 384] on app-date-cell "08:00-15:00 (7h) 6/6 DM pin Hotel DoubleTree by Hilton 1 Role 2A [DATE] 08:00-1…" at bounding box center [922, 402] width 142 height 536
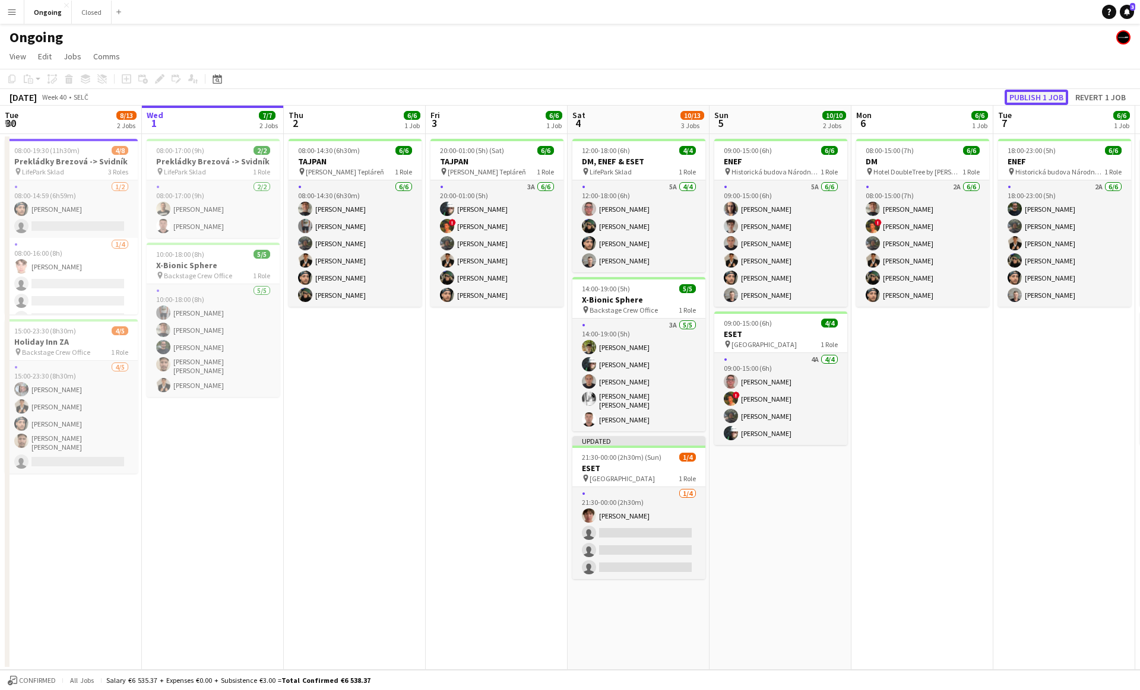
click at [563, 96] on button "Publish 1 job" at bounding box center [1036, 97] width 64 height 15
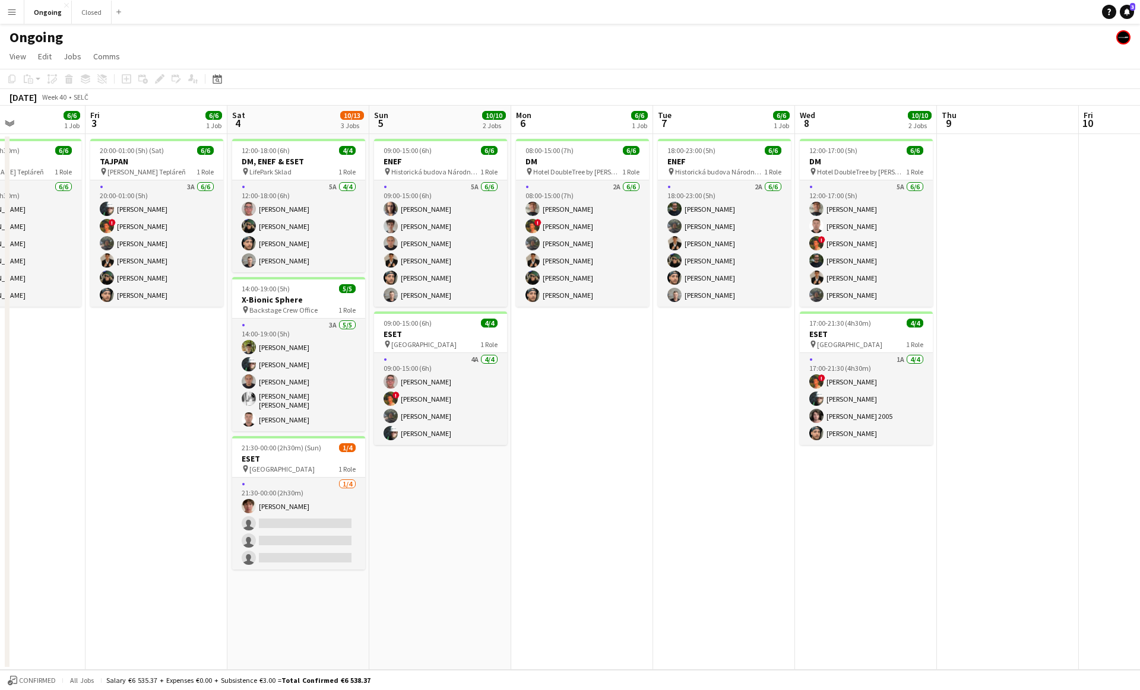
scroll to position [0, 369]
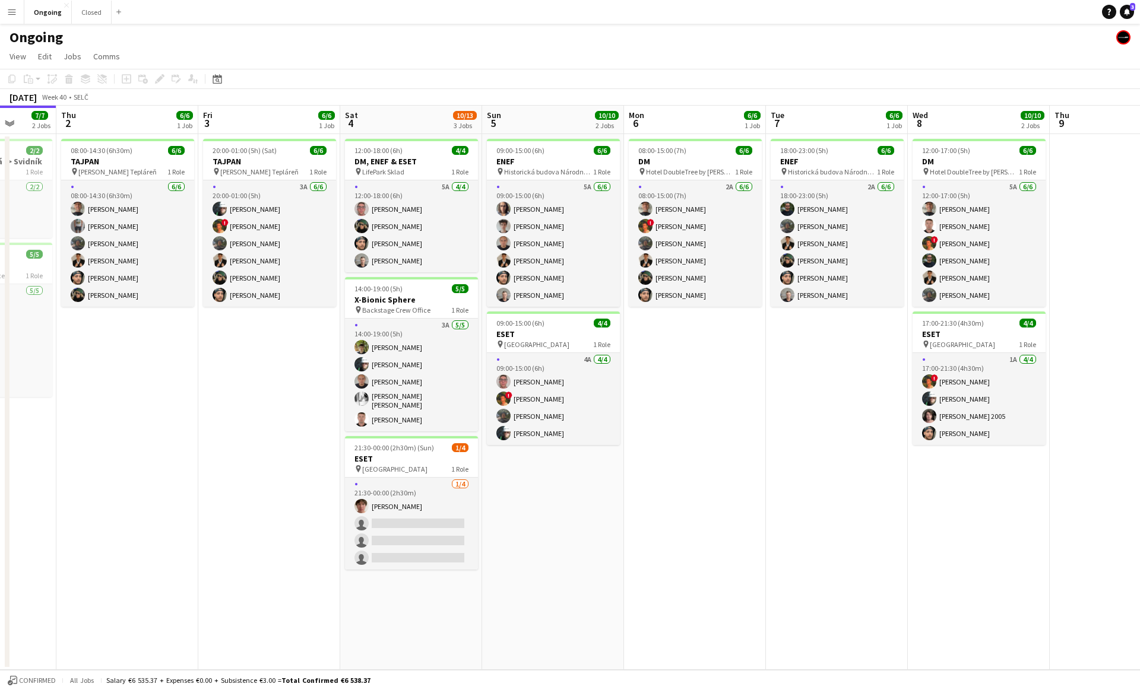
click at [563, 371] on app-date-cell "08:00-15:00 (7h) 6/6 DM pin Hotel DoubleTree by Hilton 1 Role 2A [DATE] 08:00-1…" at bounding box center [695, 402] width 142 height 536
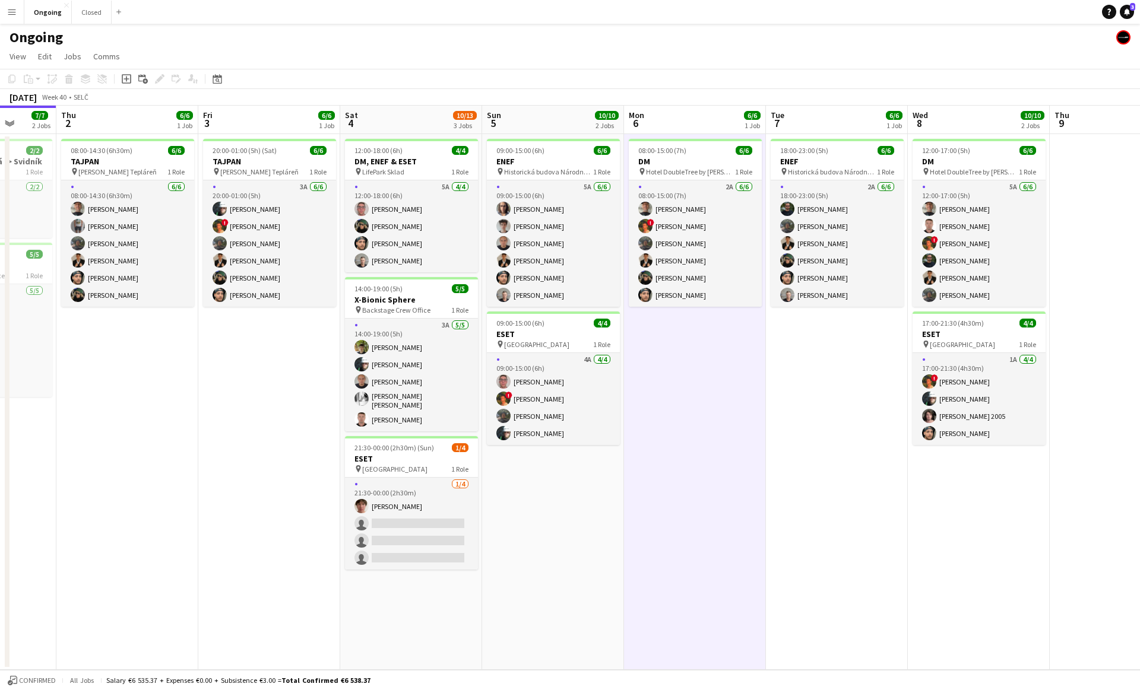
click at [563, 378] on app-date-cell "08:00-15:00 (7h) 6/6 DM pin Hotel DoubleTree by Hilton 1 Role 2A [DATE] 08:00-1…" at bounding box center [695, 402] width 142 height 536
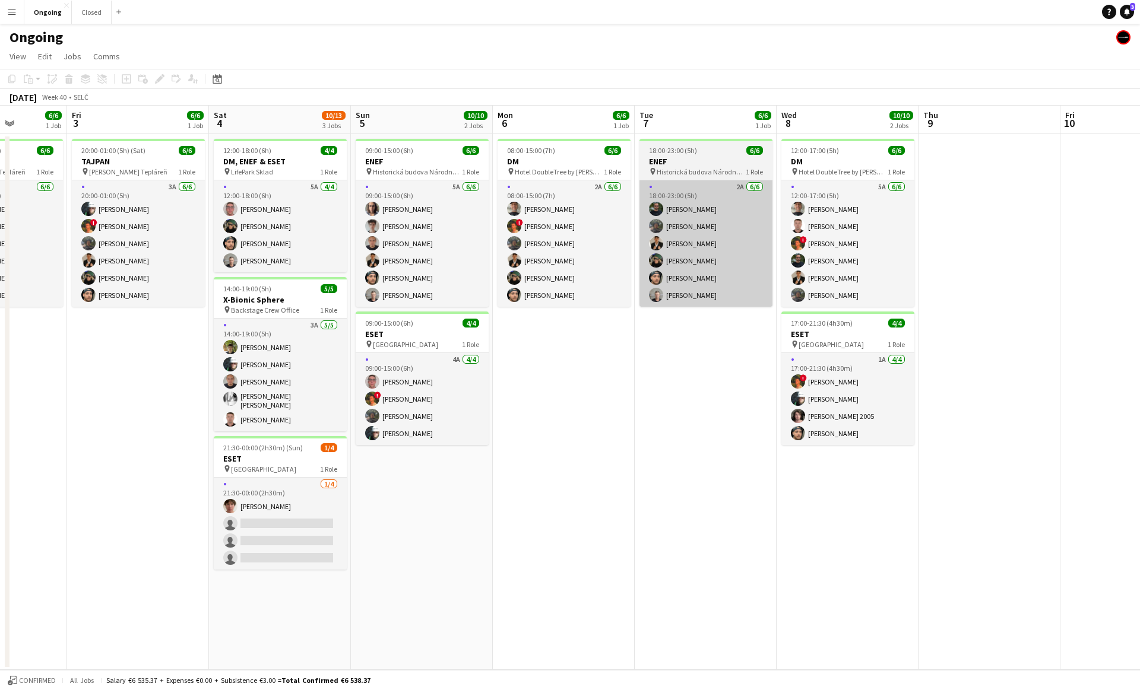
scroll to position [0, 359]
